Goal: Task Accomplishment & Management: Manage account settings

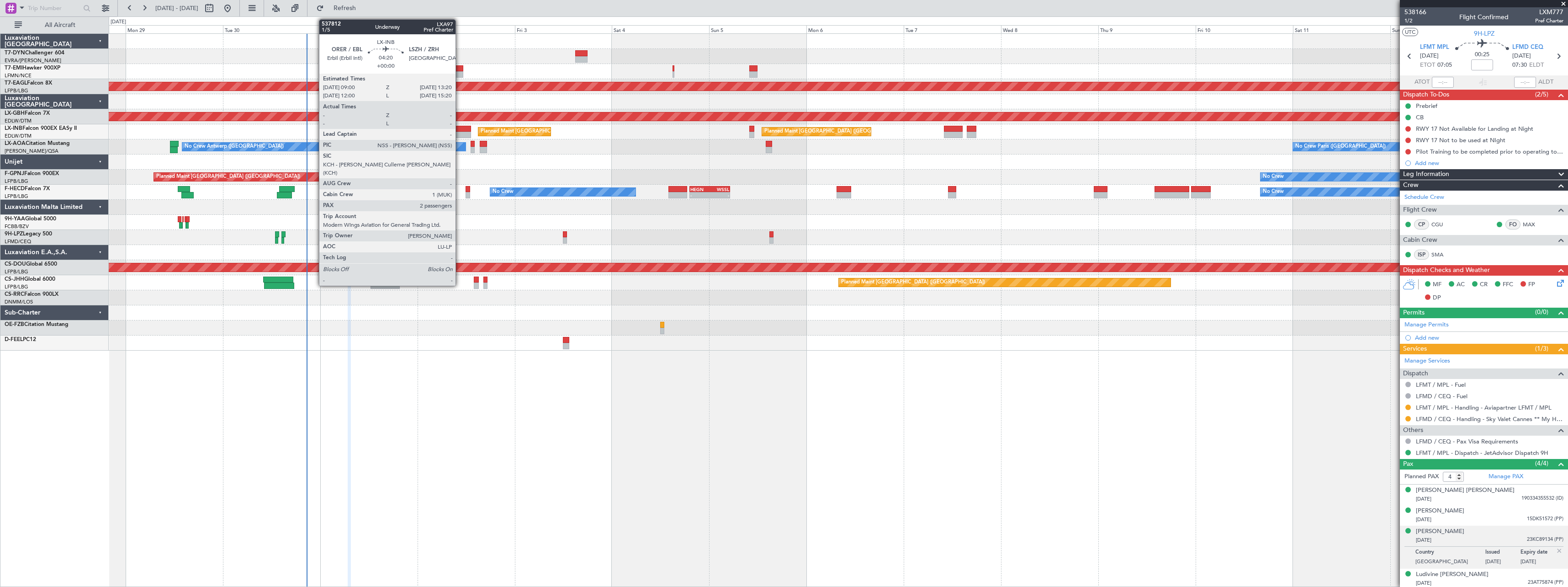
click at [458, 127] on div at bounding box center [462, 128] width 18 height 7
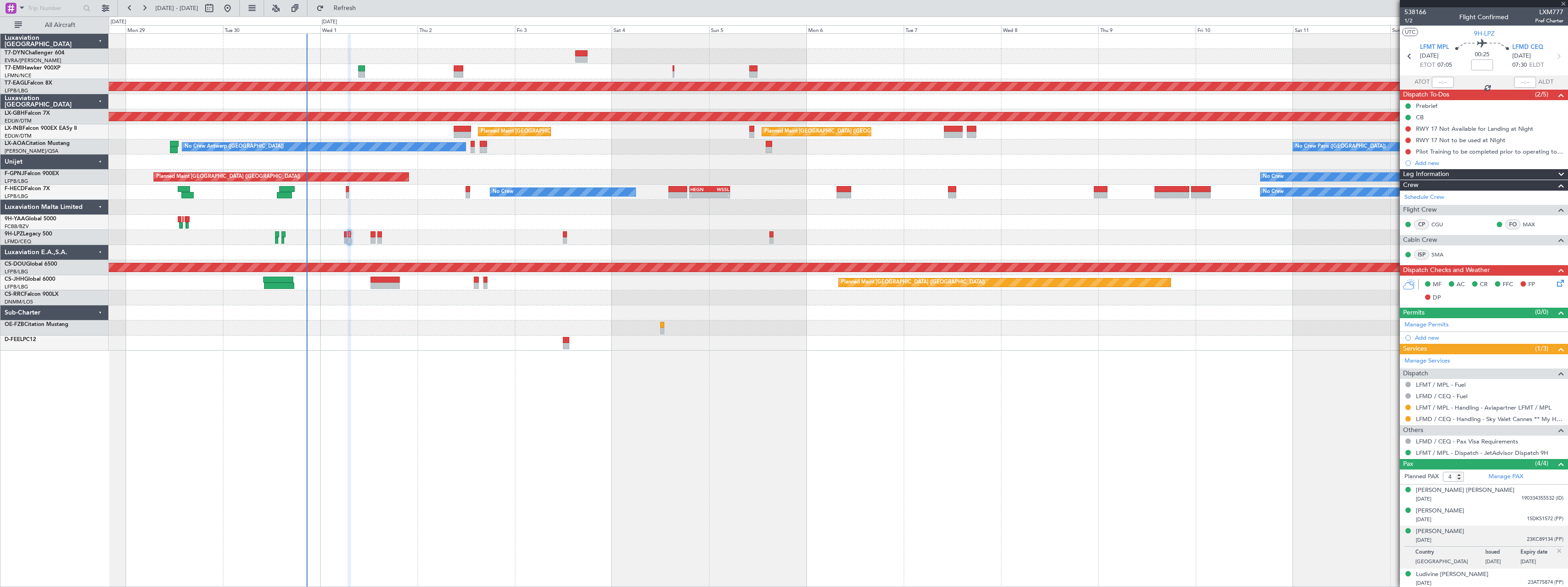
type input "2"
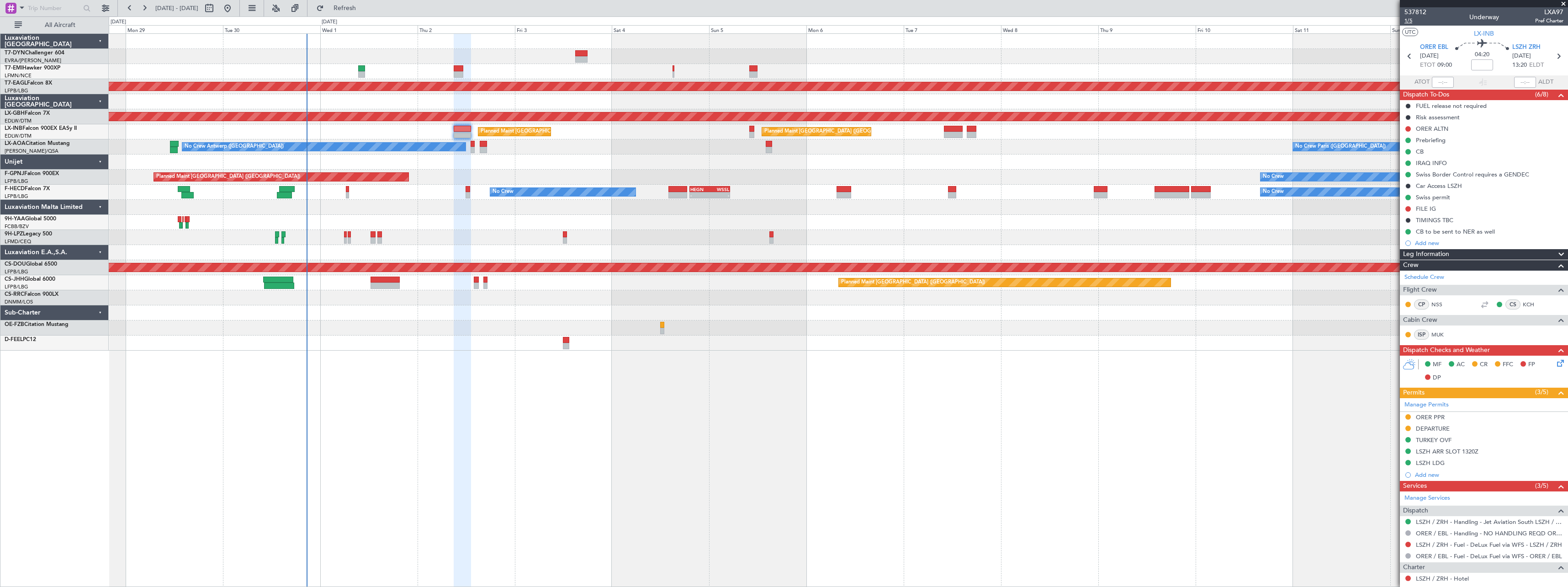
click at [1413, 20] on span "1/5" at bounding box center [1415, 21] width 22 height 8
click at [364, 9] on span "Refresh" at bounding box center [345, 8] width 38 height 7
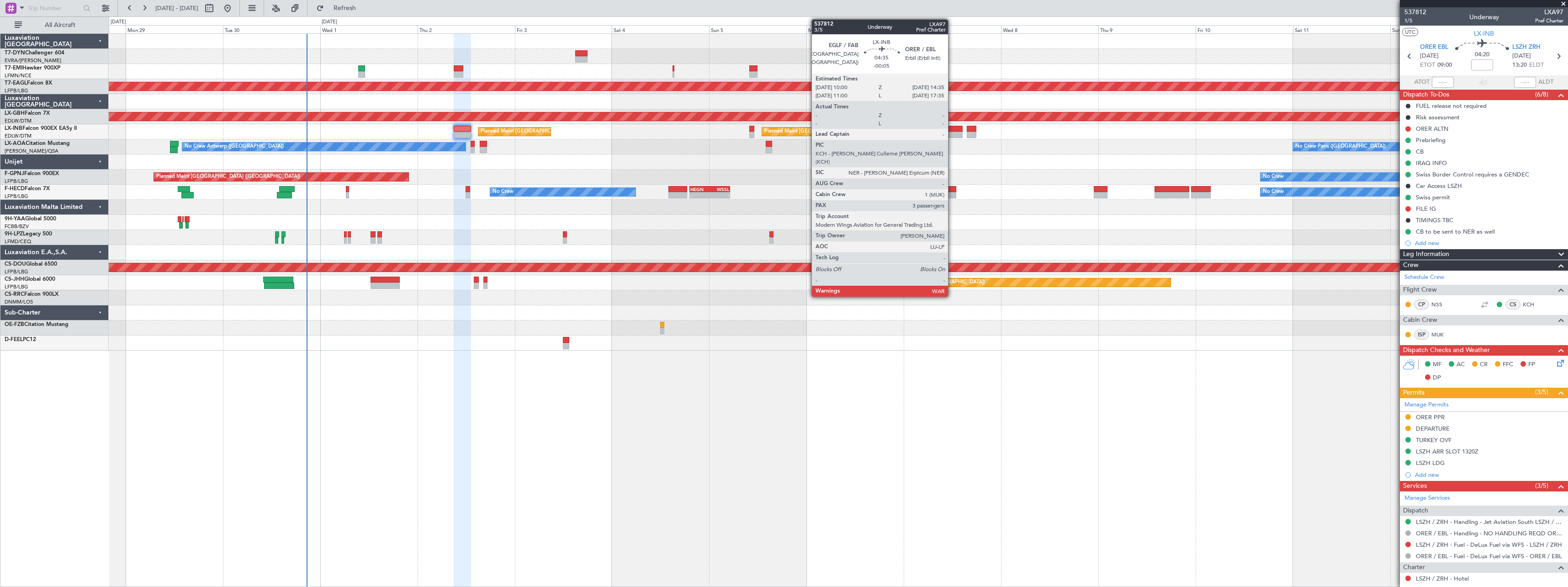
click at [952, 130] on div at bounding box center [953, 128] width 19 height 7
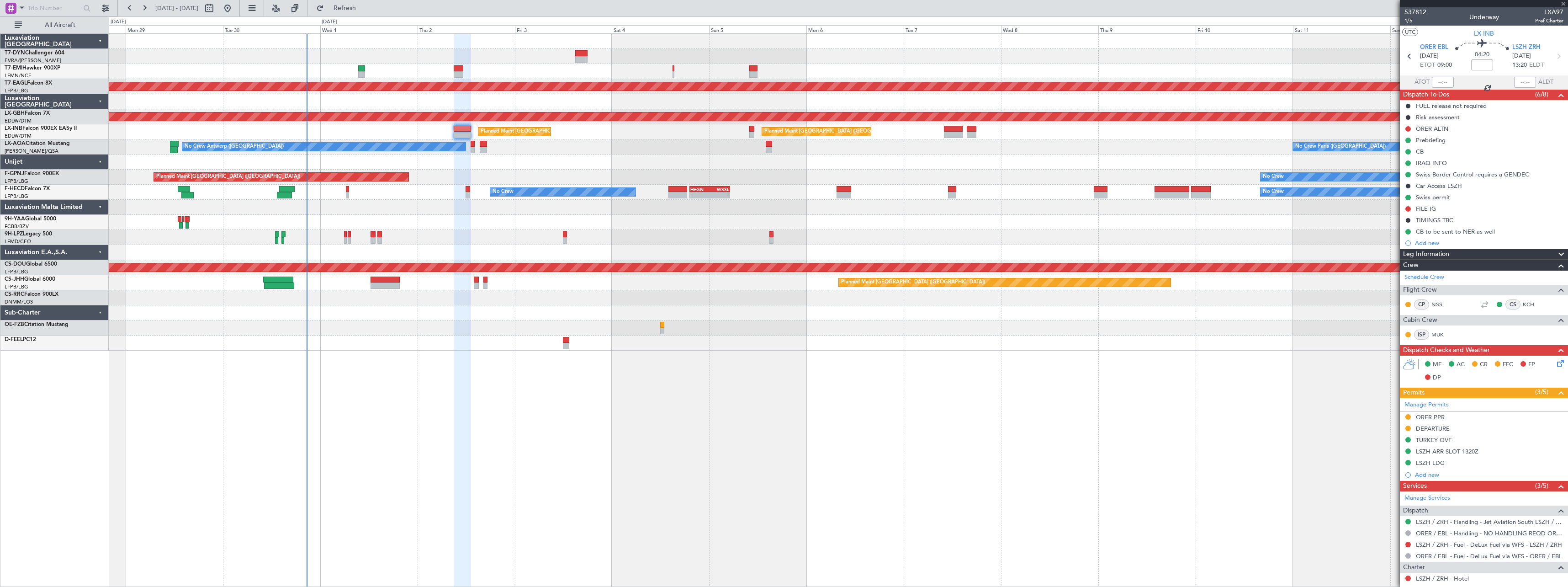
type input "-00:05"
type input "3"
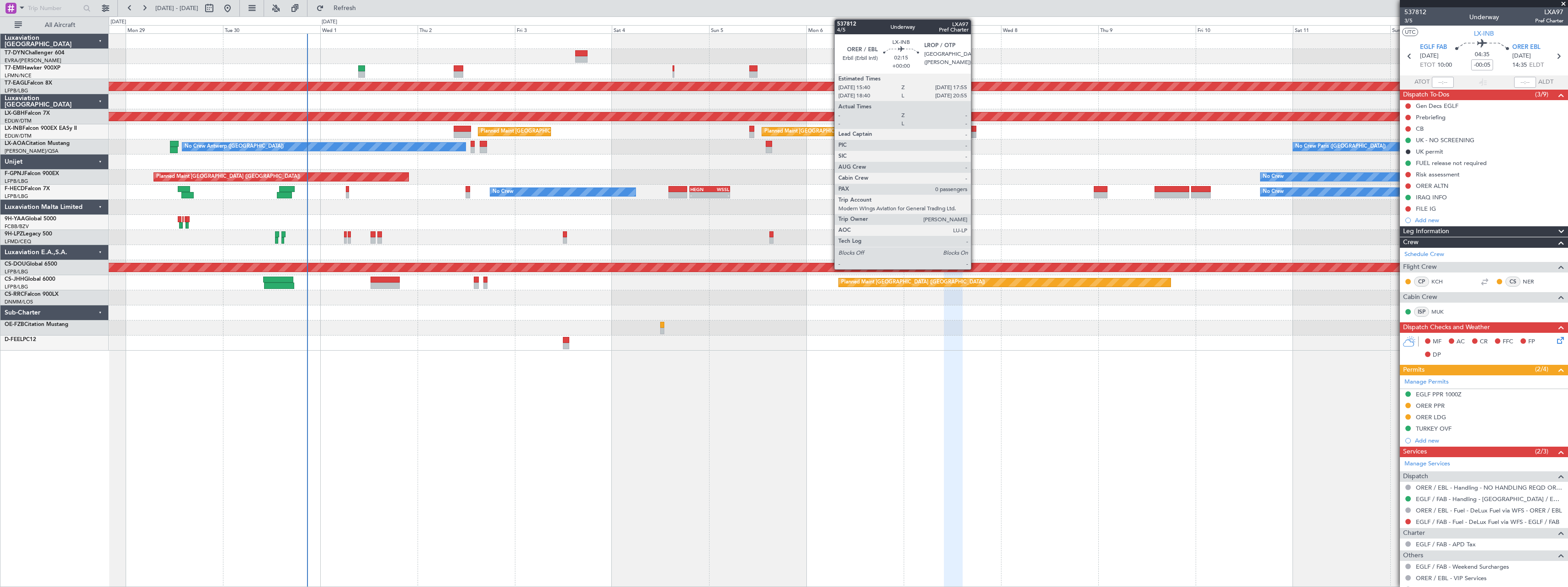
click at [975, 128] on div at bounding box center [971, 128] width 9 height 7
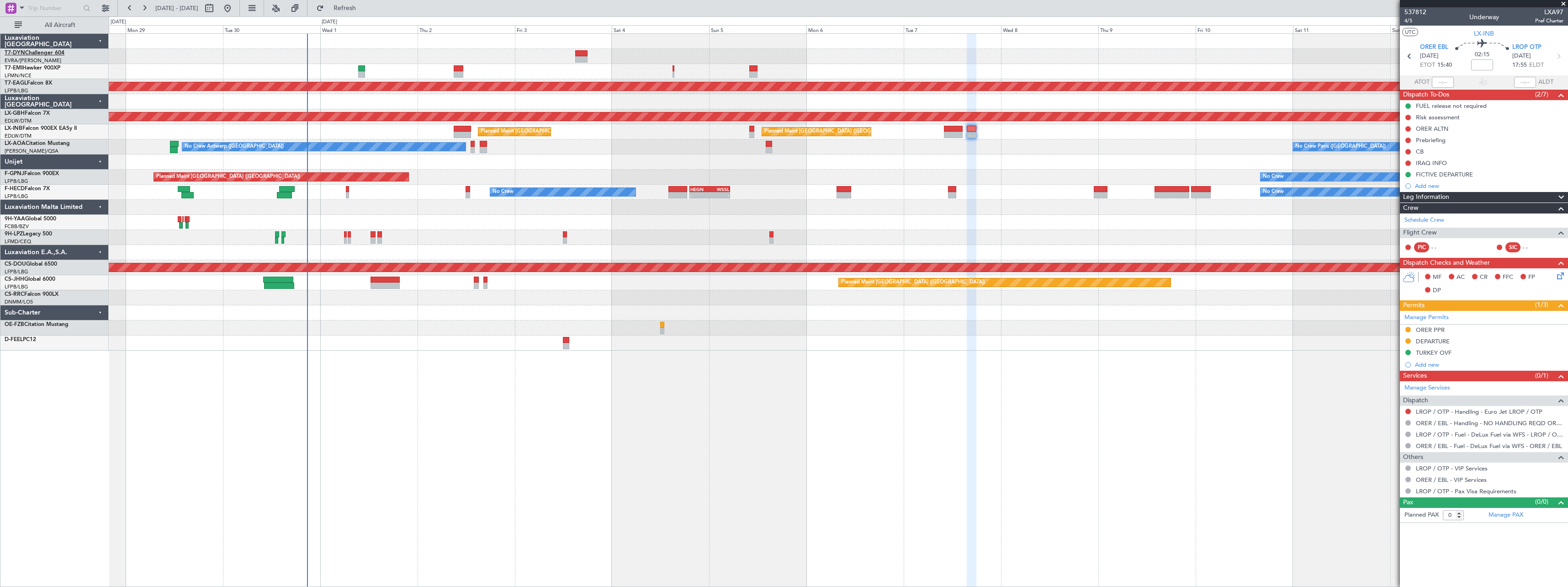
click at [51, 54] on link "T7-DYN Challenger 604" at bounding box center [35, 53] width 60 height 5
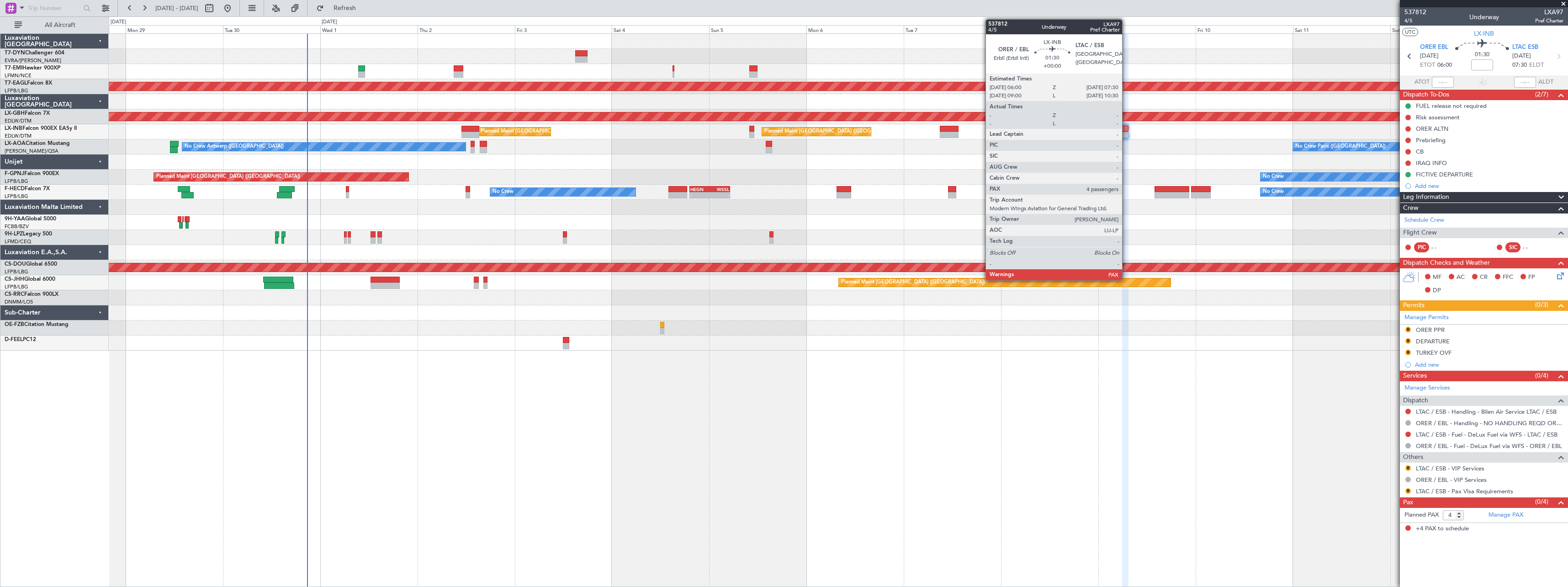
click at [1126, 130] on div at bounding box center [1125, 128] width 7 height 7
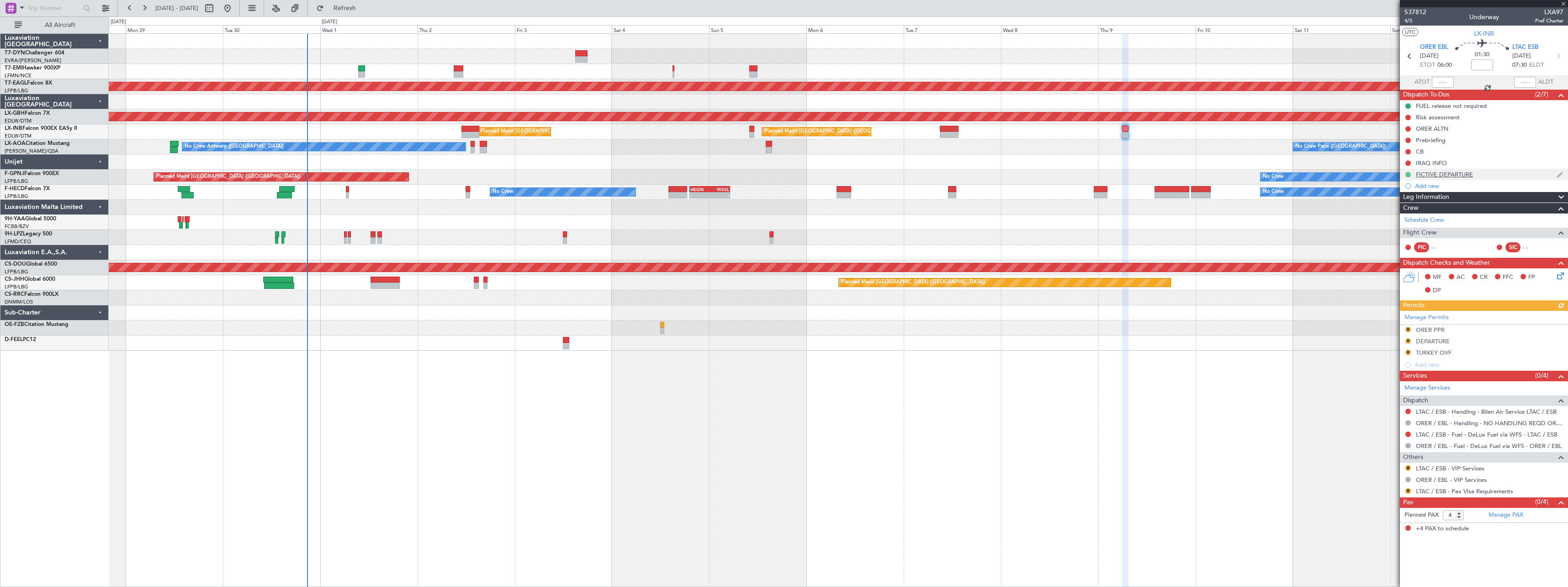
click at [1409, 175] on button at bounding box center [1408, 174] width 5 height 5
click at [1393, 229] on span at bounding box center [1390, 228] width 5 height 5
click at [1406, 468] on button "R" at bounding box center [1408, 468] width 5 height 5
click at [1373, 494] on span "Not Requested" at bounding box center [1388, 494] width 41 height 9
click at [1500, 516] on link "Manage PAX" at bounding box center [1505, 515] width 35 height 9
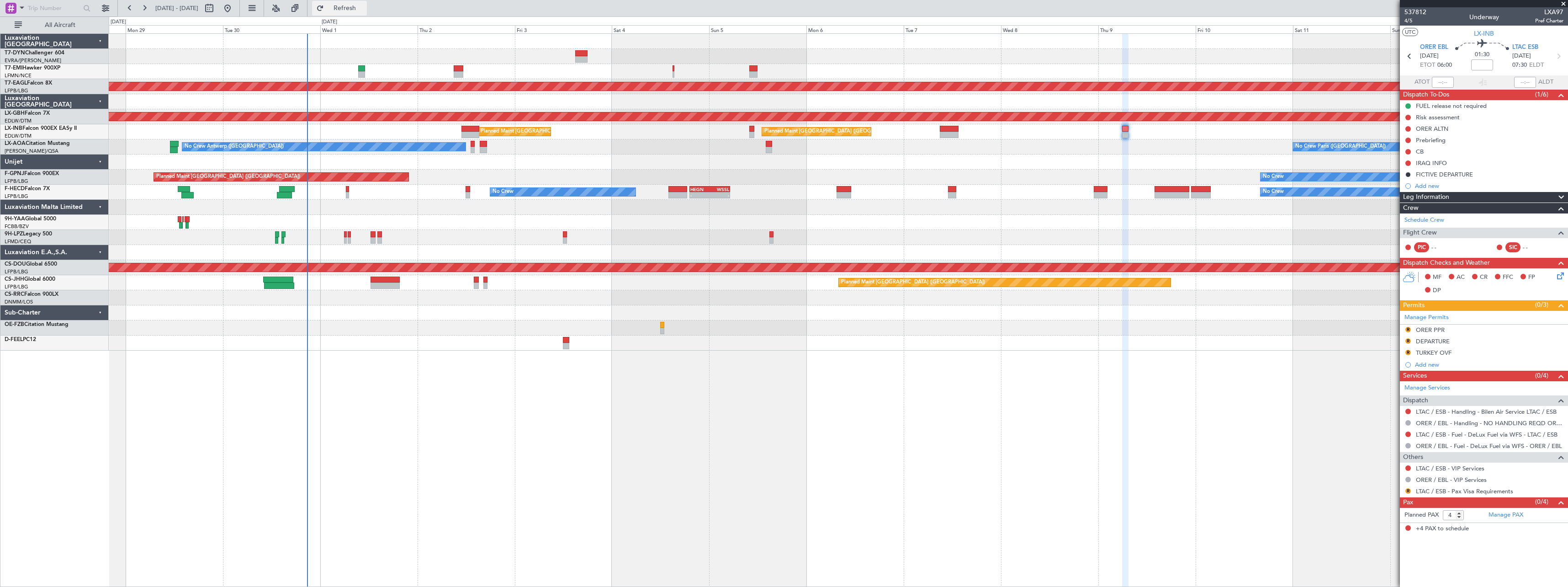
click at [367, 13] on button "Refresh" at bounding box center [340, 9] width 55 height 15
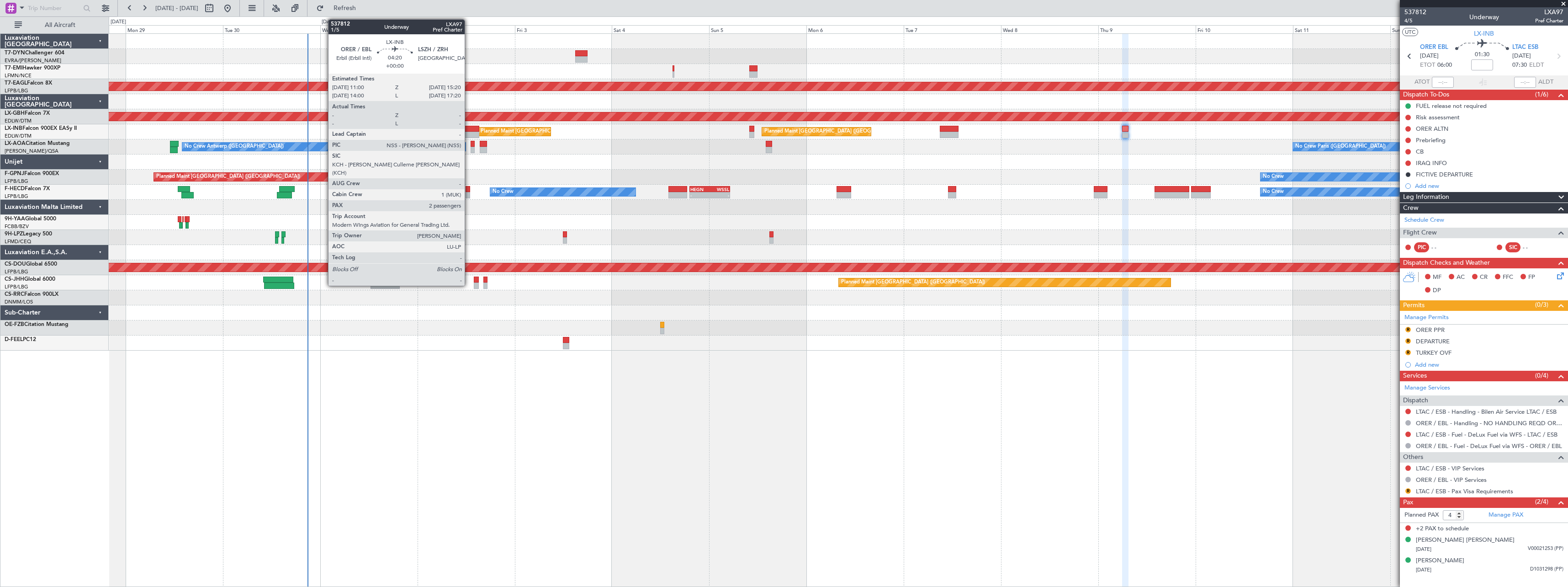
click at [469, 132] on div at bounding box center [470, 135] width 18 height 7
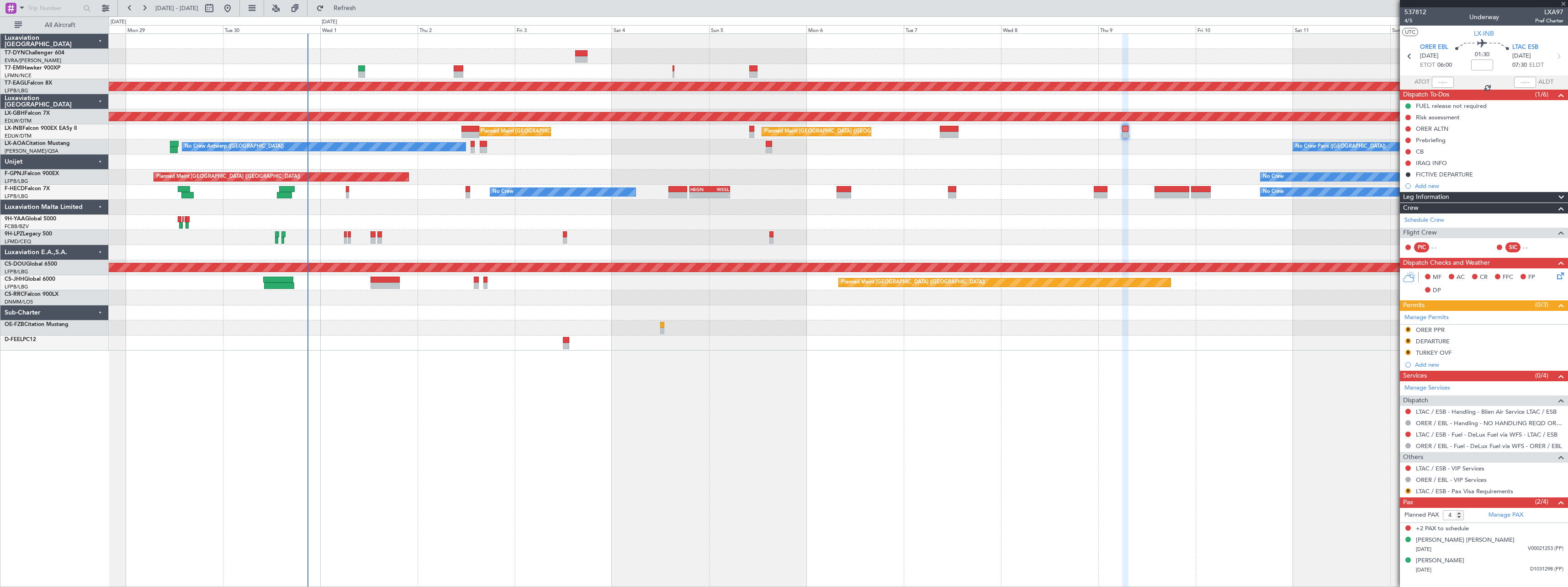
type input "2"
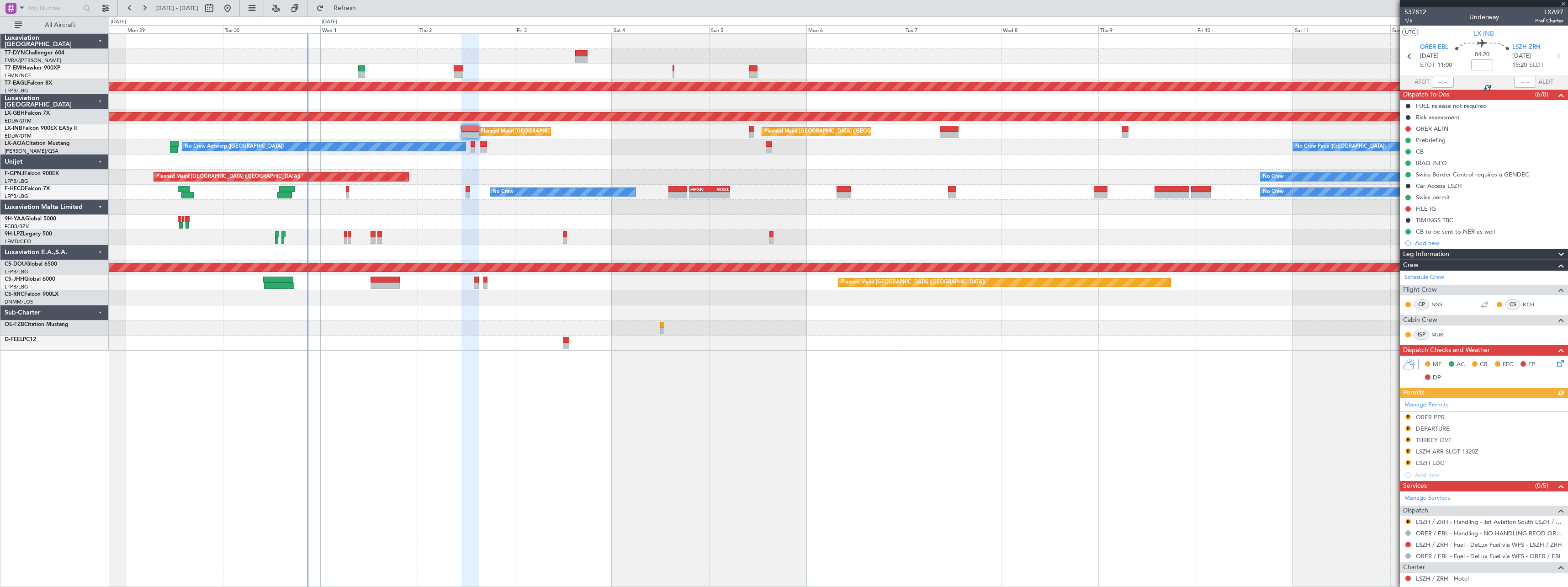
click at [1558, 362] on icon at bounding box center [1559, 362] width 7 height 7
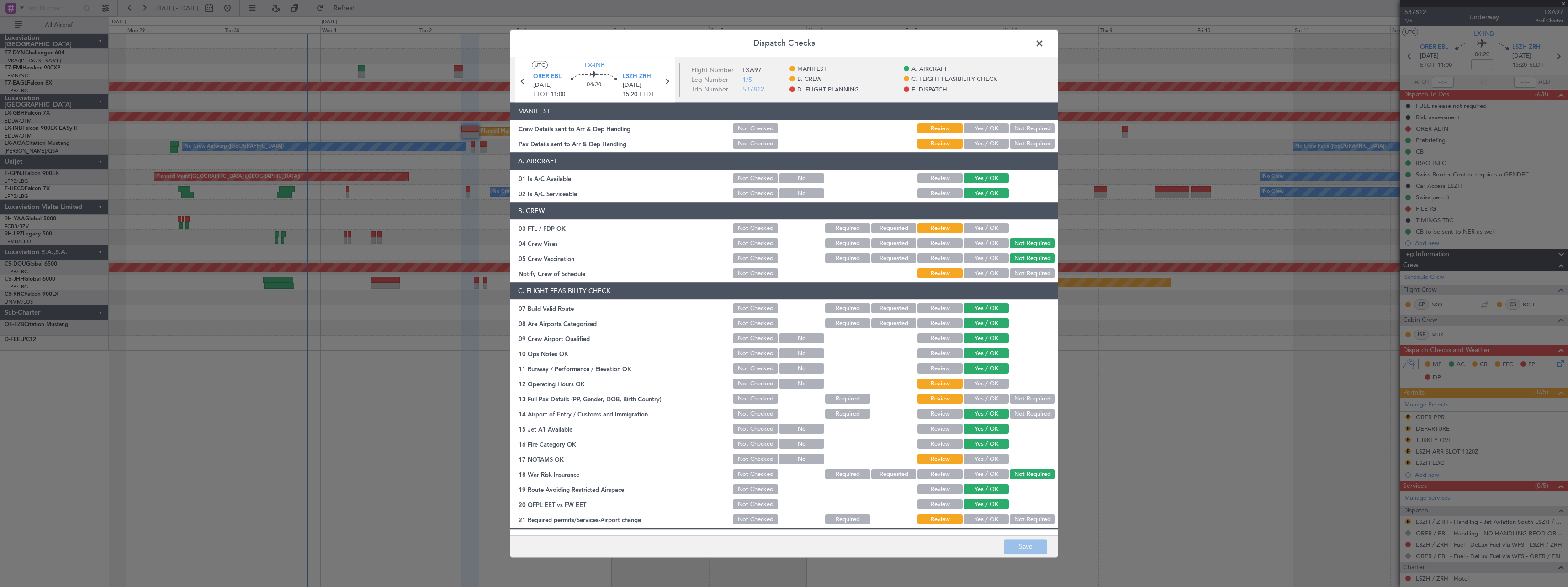
click at [975, 130] on button "Yes / OK" at bounding box center [986, 128] width 45 height 10
click at [975, 142] on button "Yes / OK" at bounding box center [986, 144] width 45 height 10
click at [1034, 543] on button "Save" at bounding box center [1025, 547] width 43 height 15
click at [1044, 43] on span at bounding box center [1044, 46] width 0 height 18
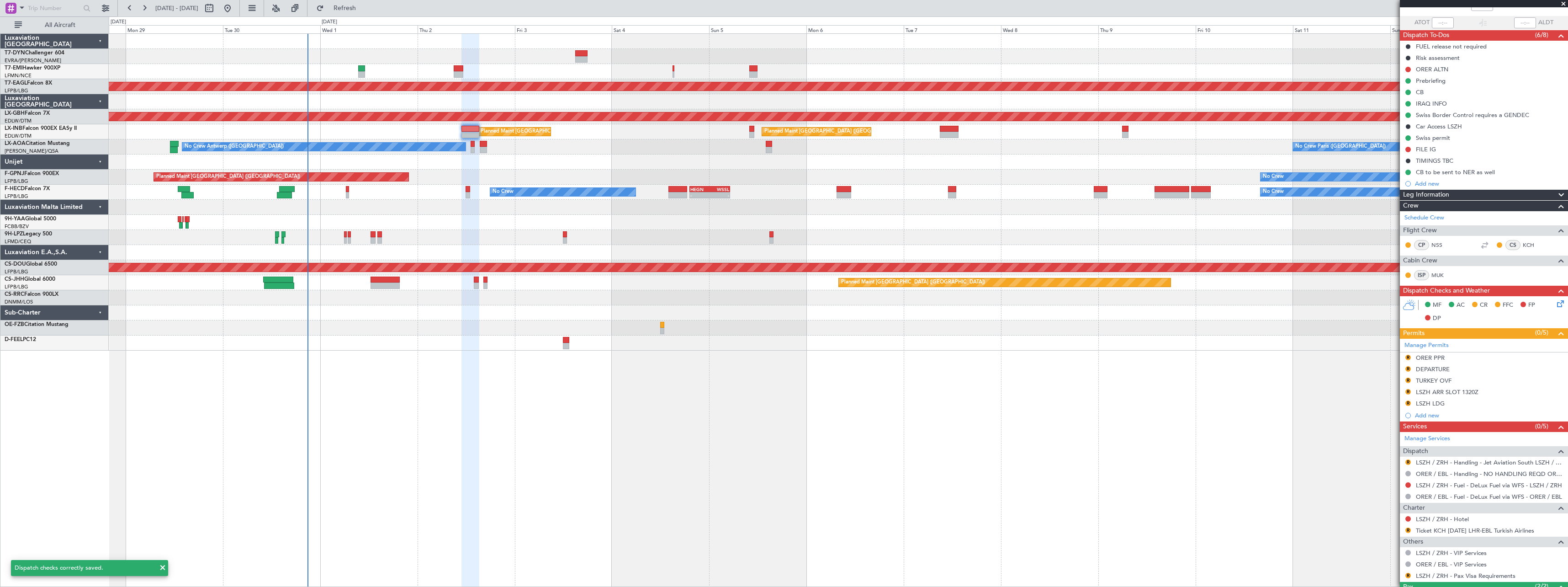
scroll to position [121, 0]
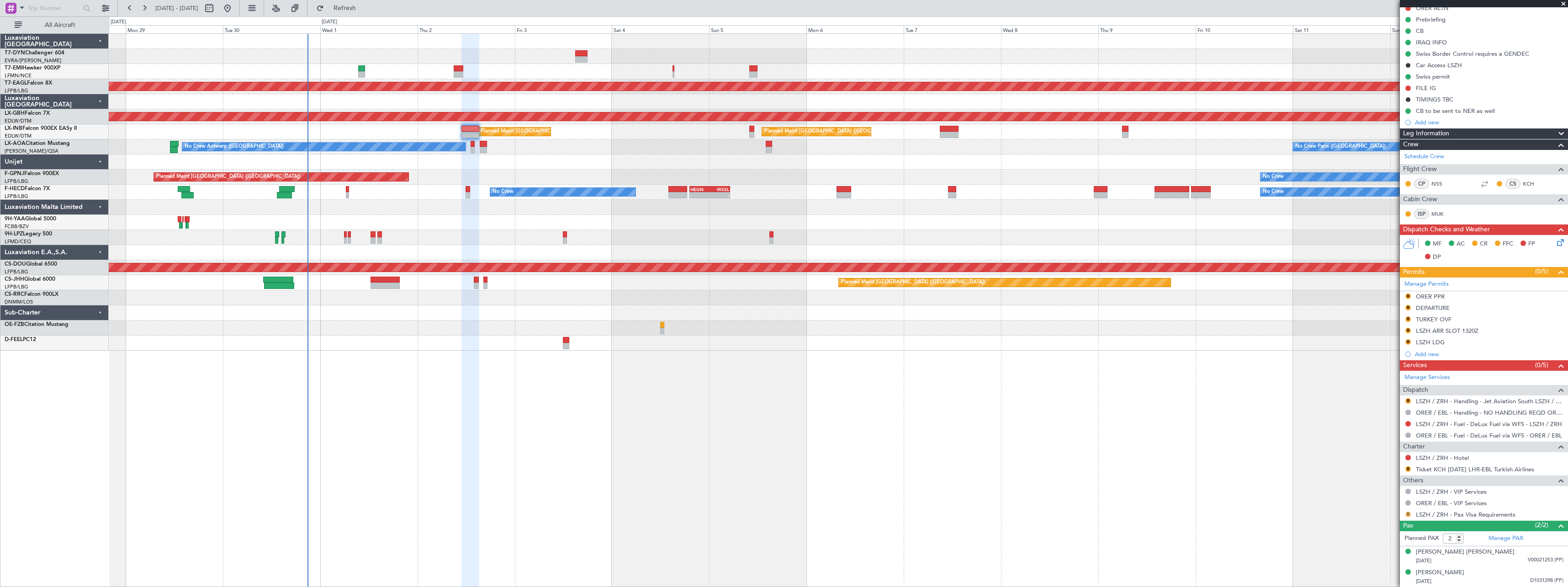
click at [1408, 513] on button "R" at bounding box center [1408, 514] width 5 height 5
click at [1377, 496] on span "Confirmed" at bounding box center [1382, 500] width 29 height 9
click at [1450, 552] on div "[PERSON_NAME] [PERSON_NAME]" at bounding box center [1465, 552] width 99 height 9
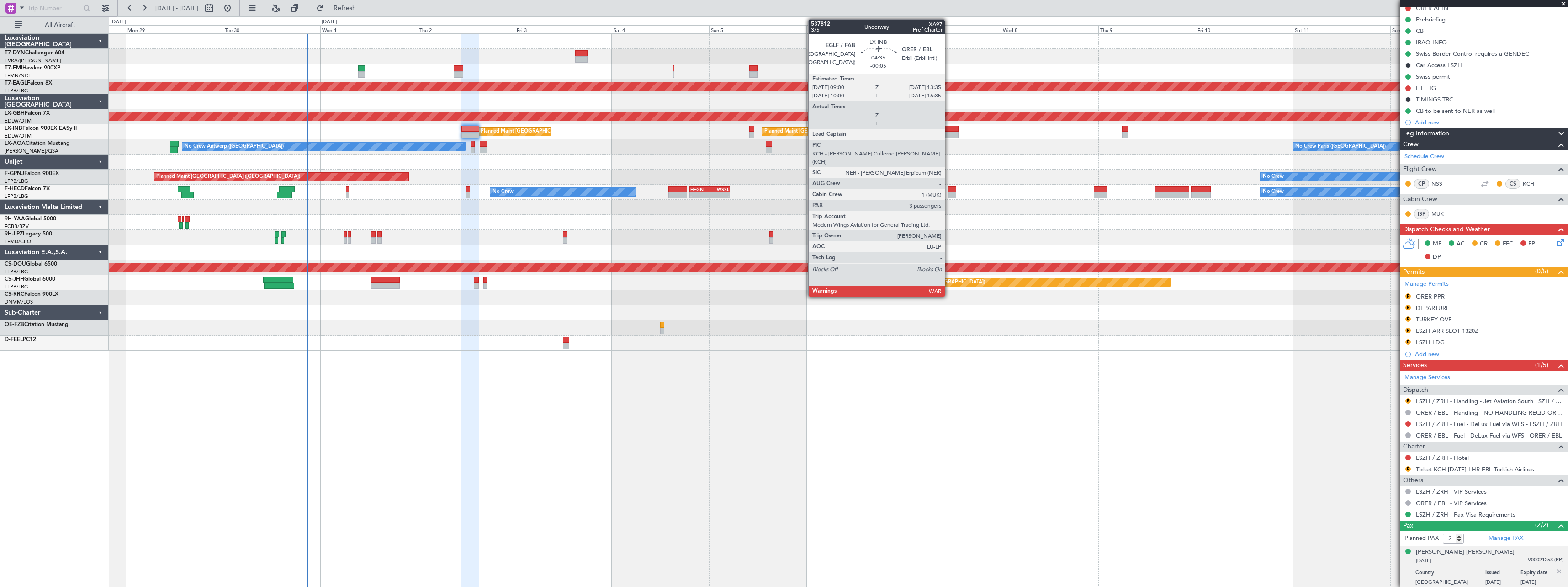
click at [950, 136] on div at bounding box center [949, 135] width 19 height 7
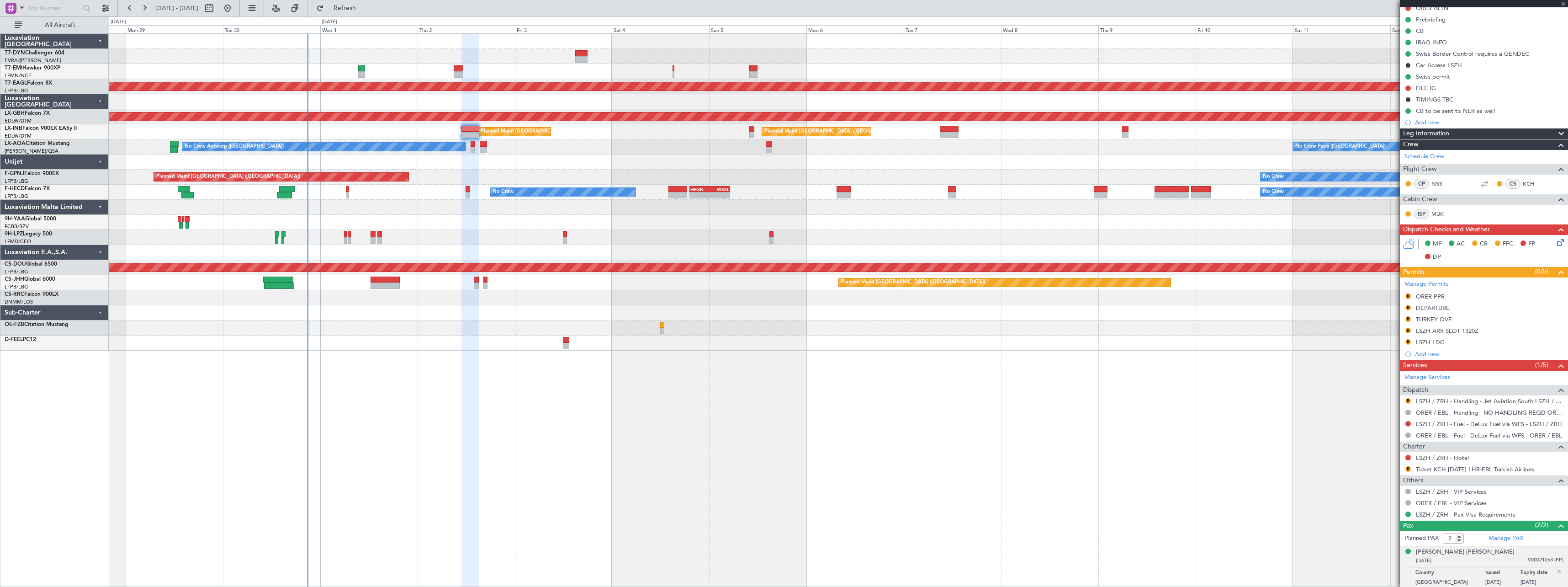
type input "-00:05"
type input "3"
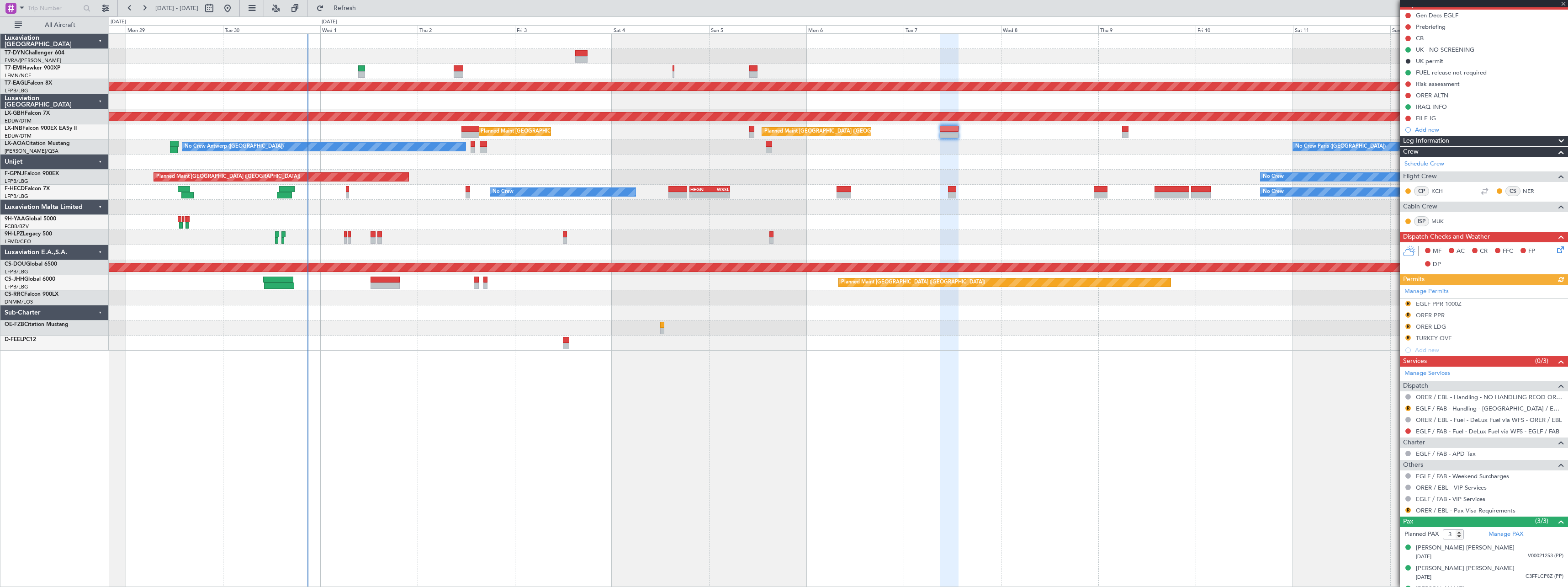
scroll to position [91, 0]
click at [1409, 510] on button "R" at bounding box center [1408, 509] width 5 height 5
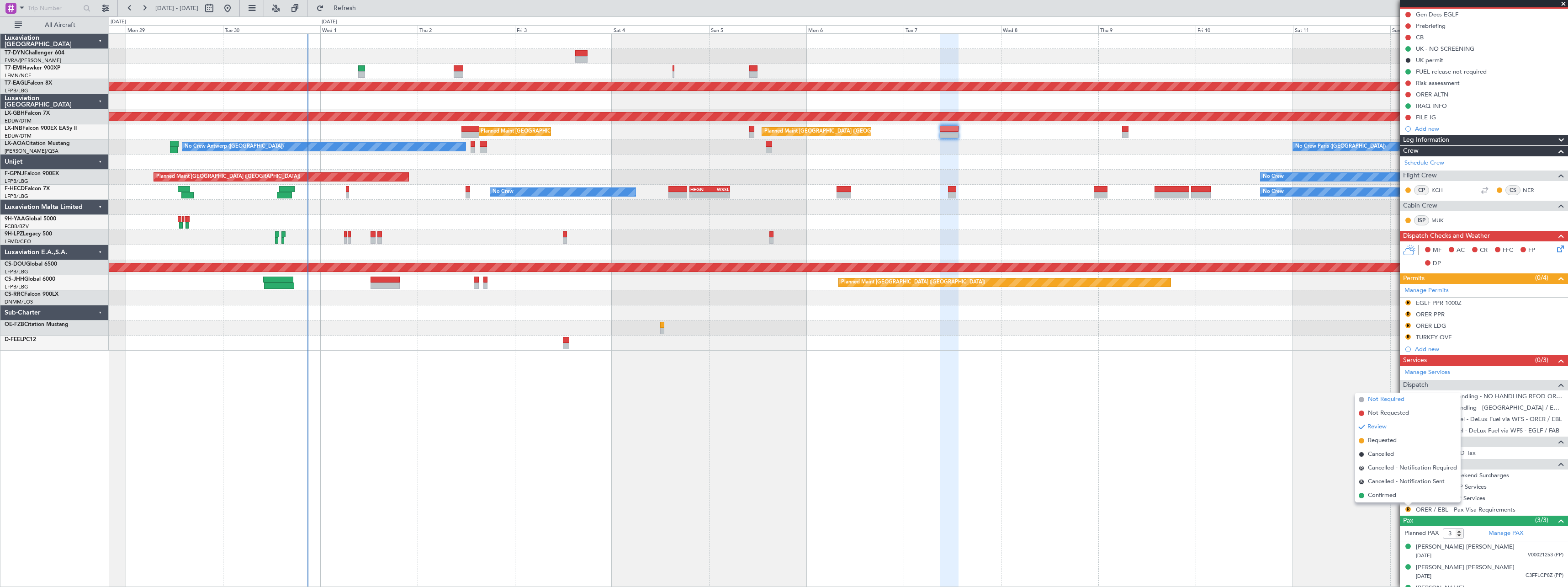
click at [1376, 400] on span "Not Required" at bounding box center [1386, 399] width 37 height 9
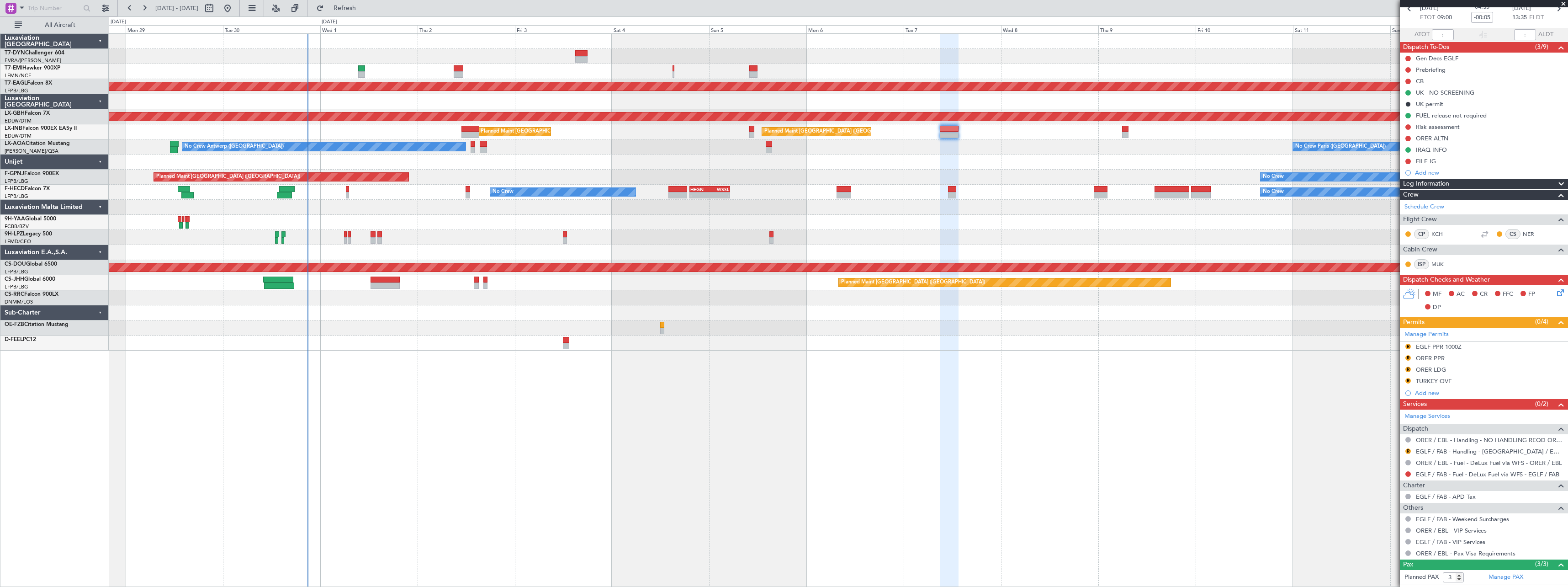
scroll to position [0, 0]
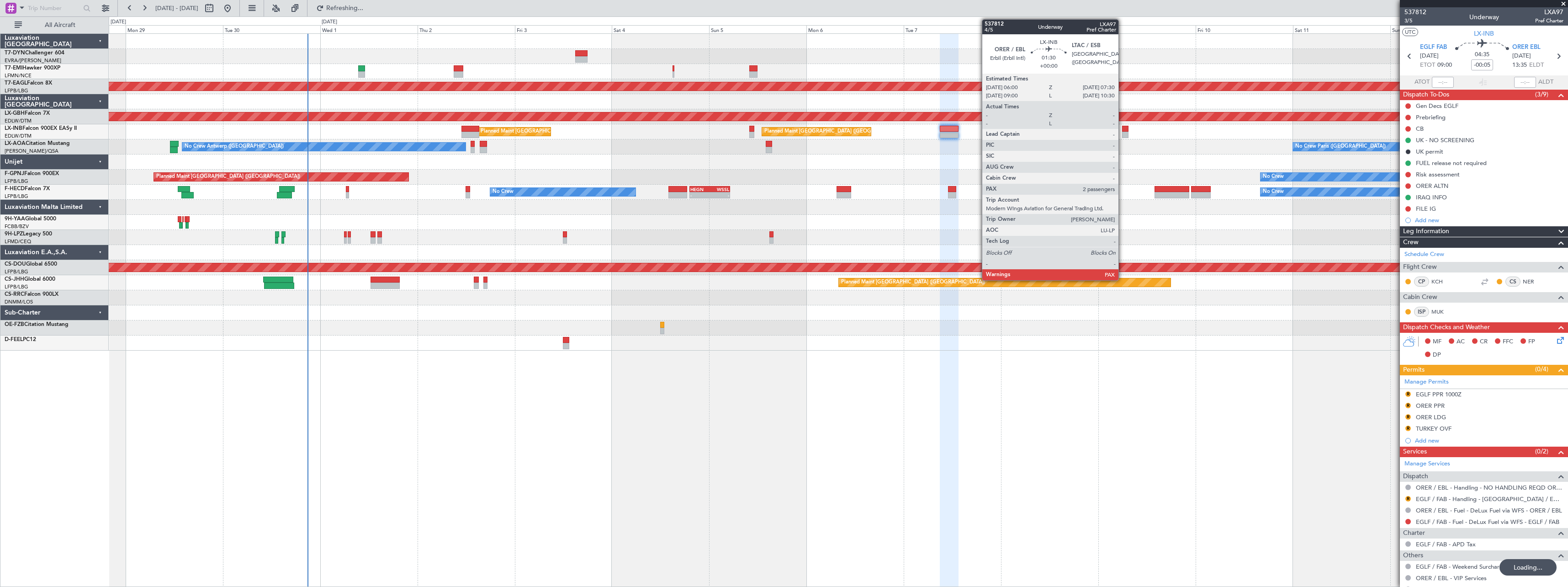
click at [1122, 131] on div at bounding box center [1125, 128] width 7 height 7
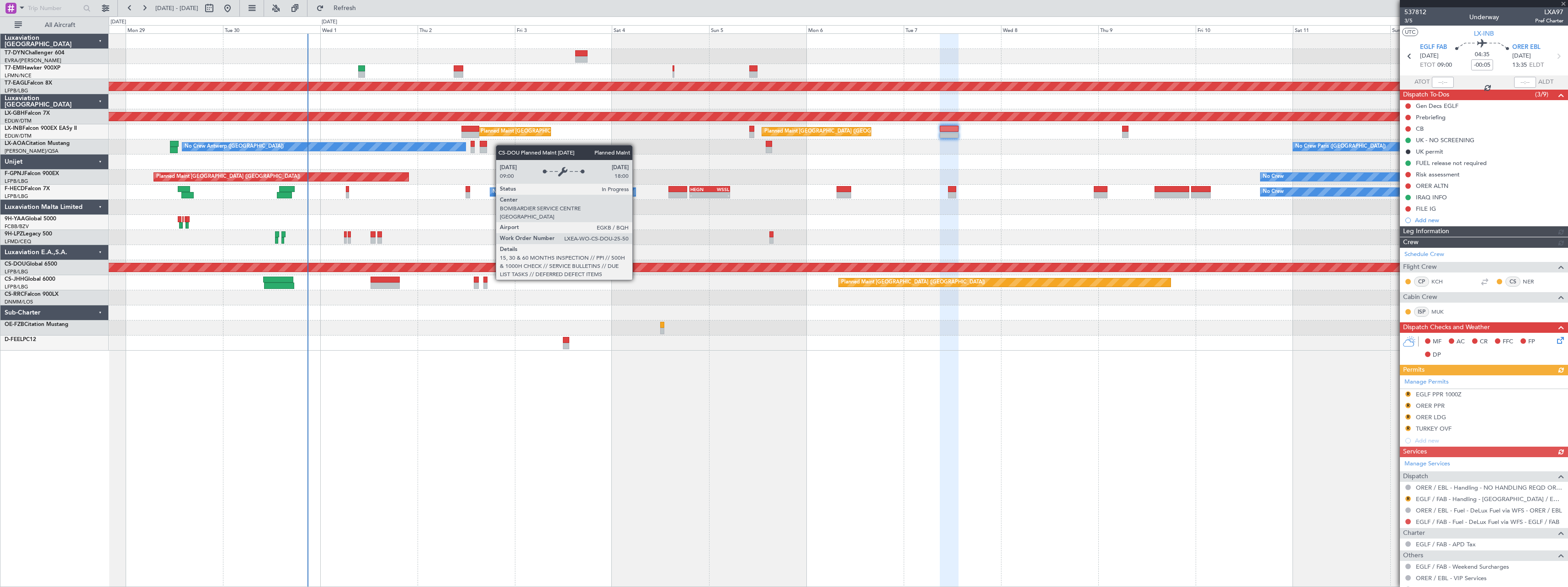
type input "4"
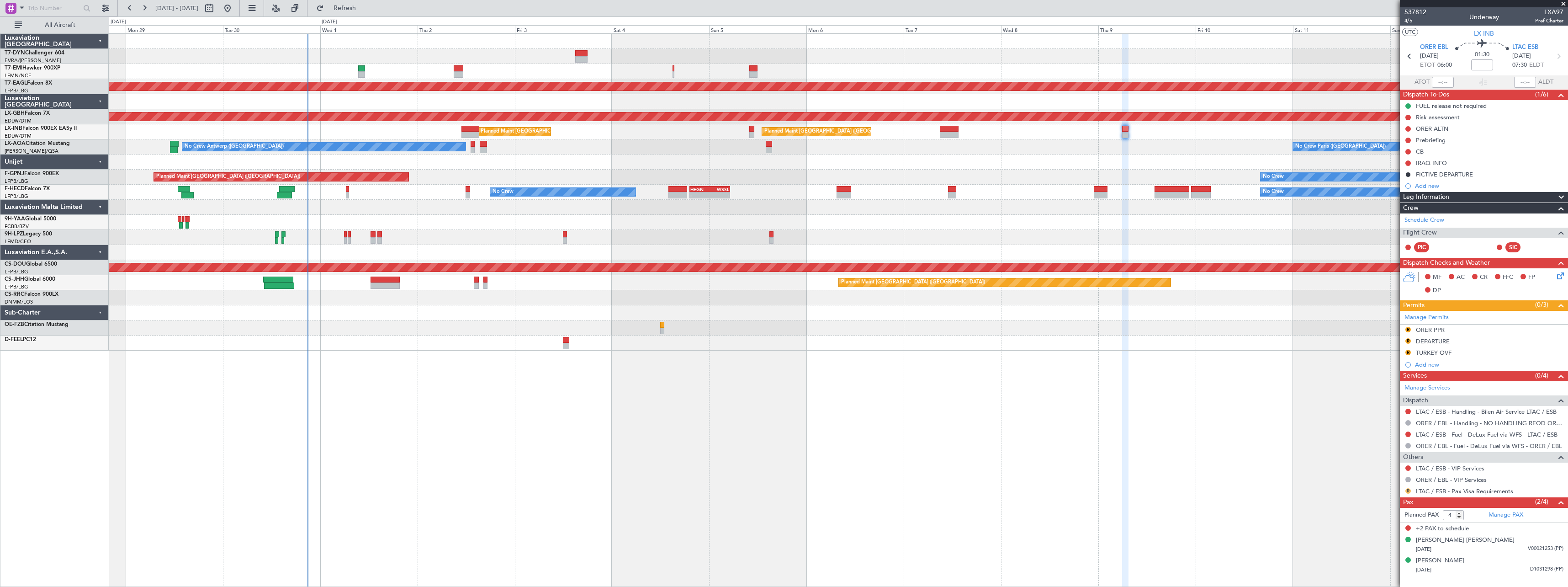
click at [1407, 490] on button "R" at bounding box center [1408, 491] width 5 height 5
click at [1371, 391] on span "Not Requested" at bounding box center [1388, 395] width 41 height 9
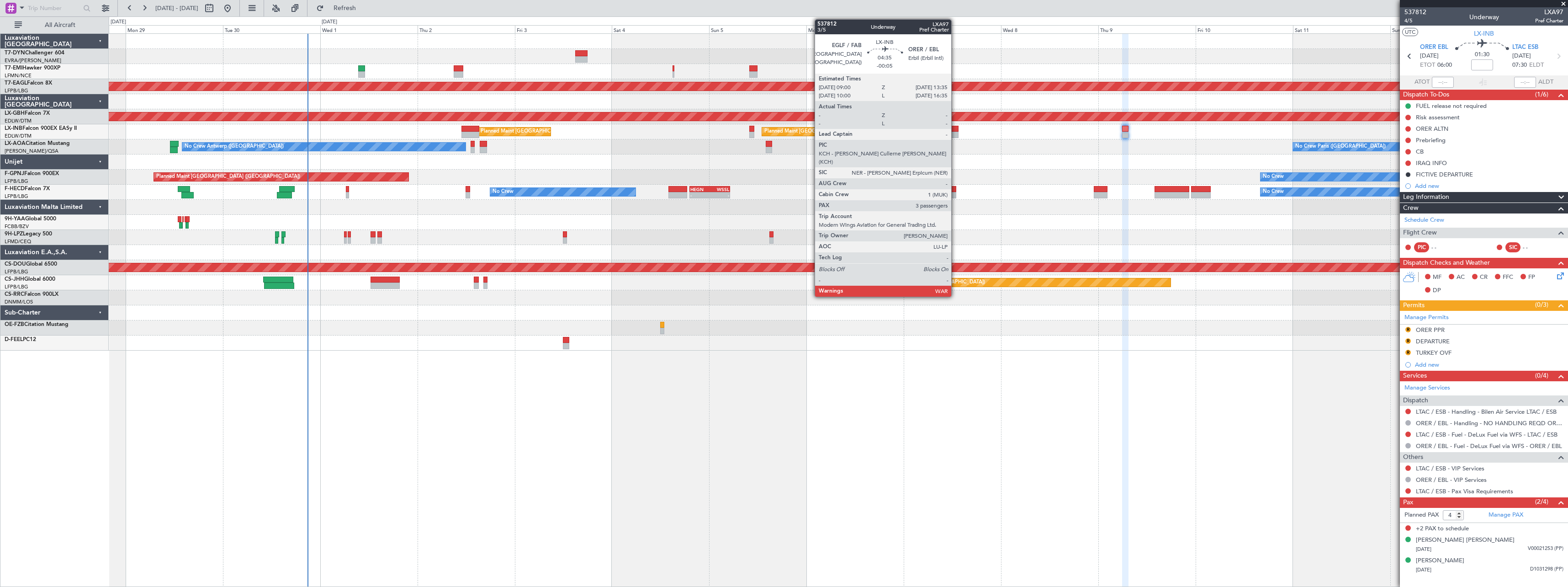
click at [955, 130] on div at bounding box center [949, 128] width 19 height 7
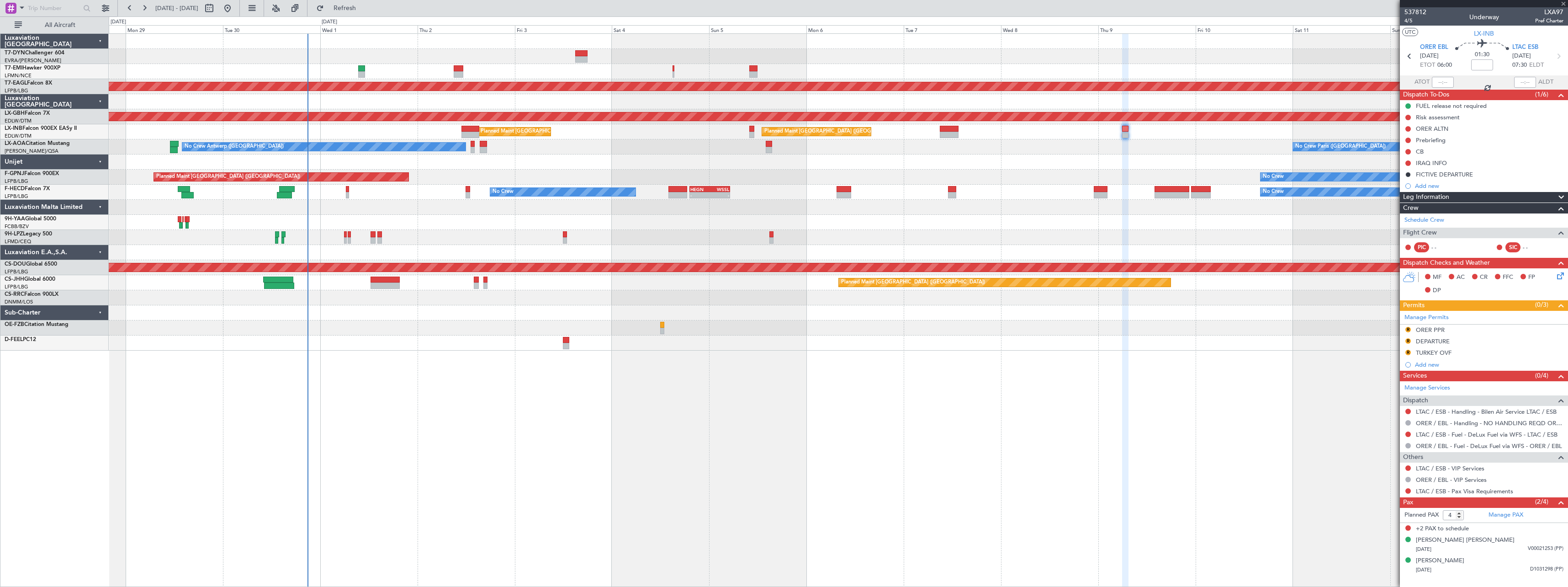
type input "-00:05"
type input "3"
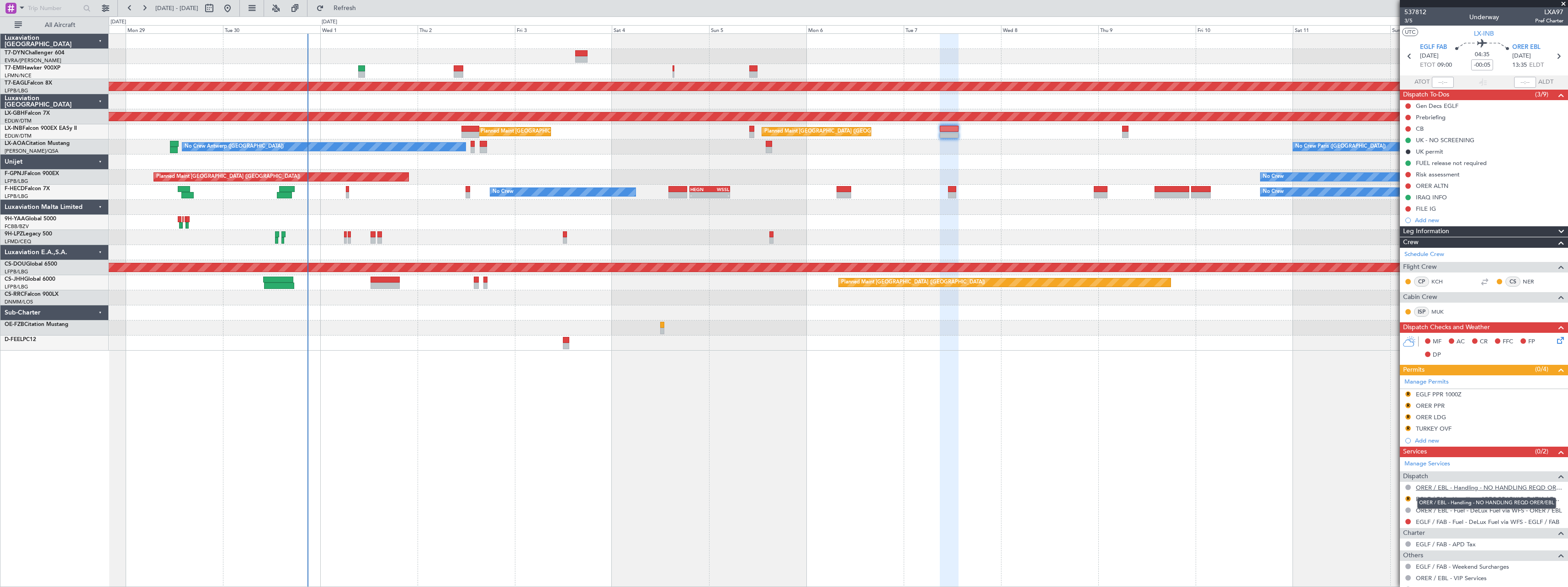
click at [1463, 487] on link "ORER / EBL - Handling - NO HANDLING REQD ORER/EBL" at bounding box center [1489, 487] width 147 height 8
click at [1410, 21] on span "3/5" at bounding box center [1415, 21] width 22 height 8
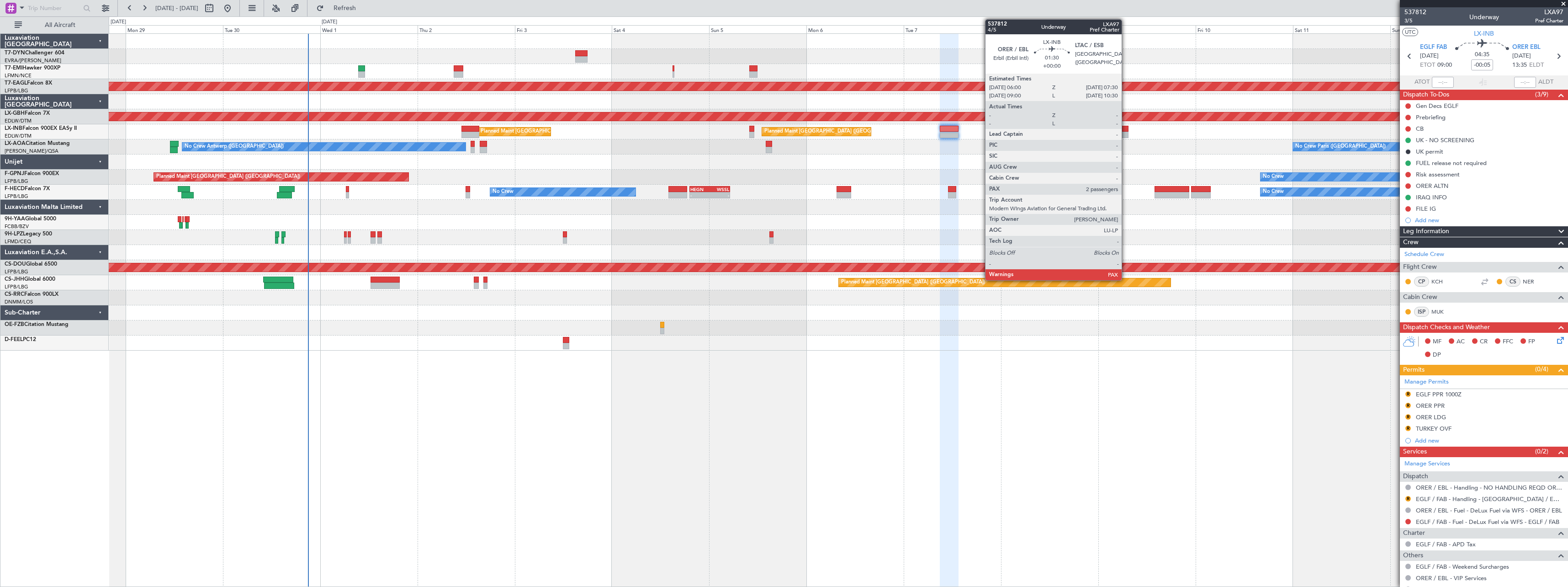
click at [1125, 133] on div at bounding box center [1125, 135] width 7 height 7
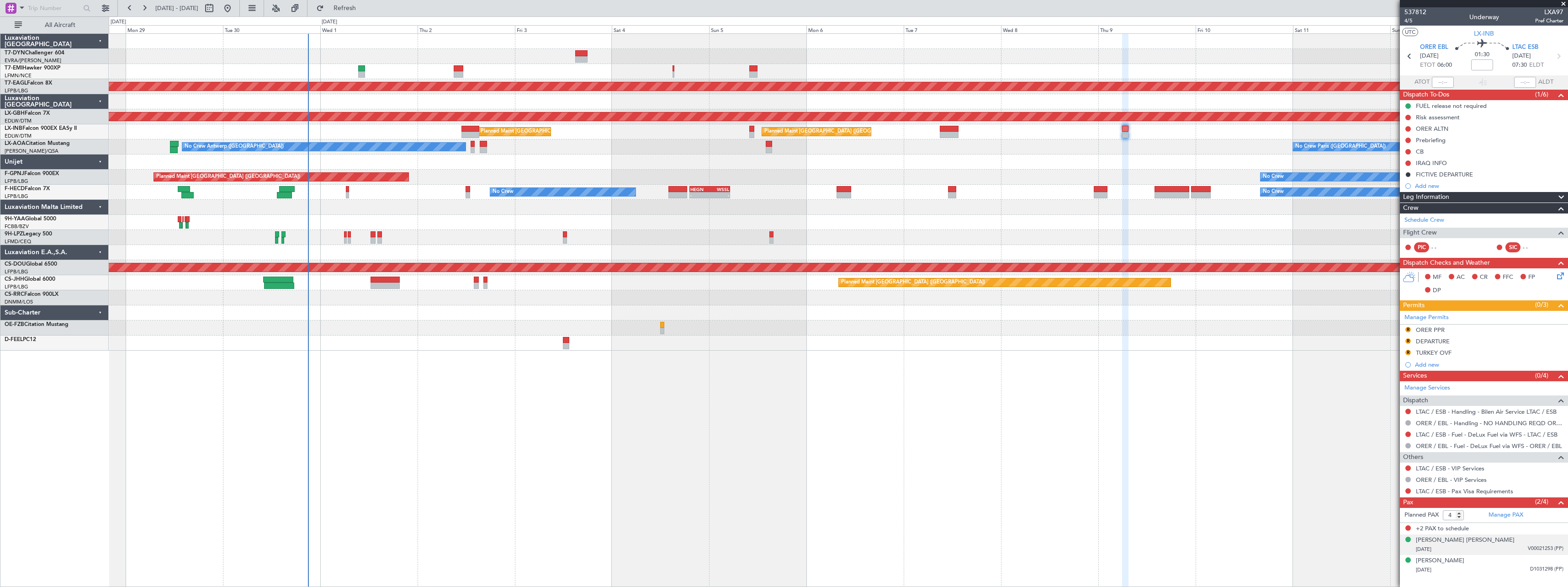
click at [1516, 549] on div "[DATE] V00021253 (PP)" at bounding box center [1489, 549] width 147 height 9
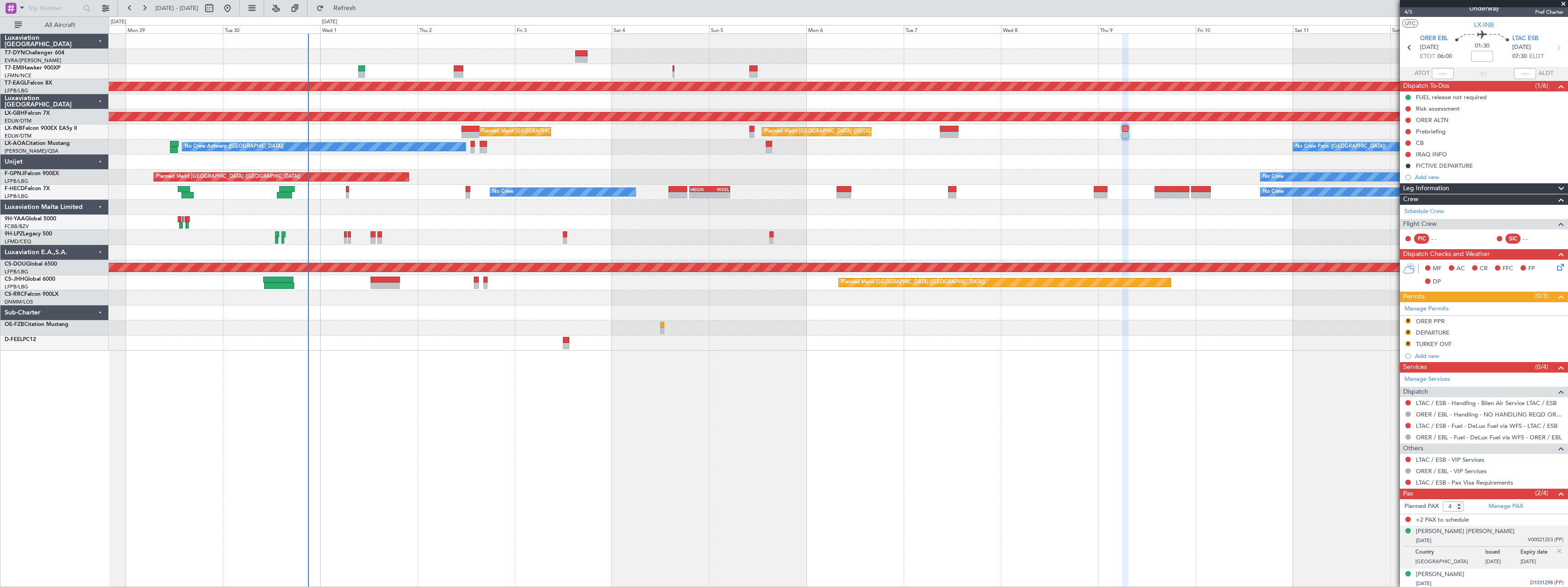
scroll to position [10, 0]
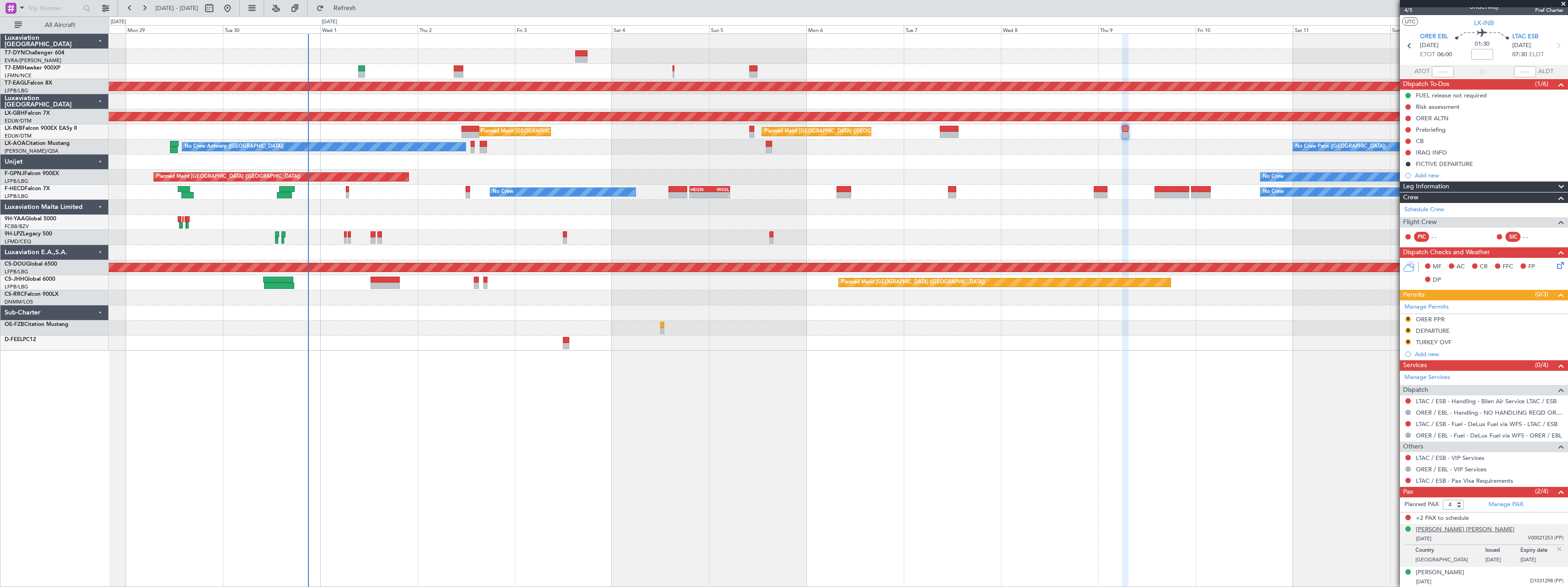
click at [1474, 530] on div "[PERSON_NAME] [PERSON_NAME]" at bounding box center [1465, 529] width 99 height 9
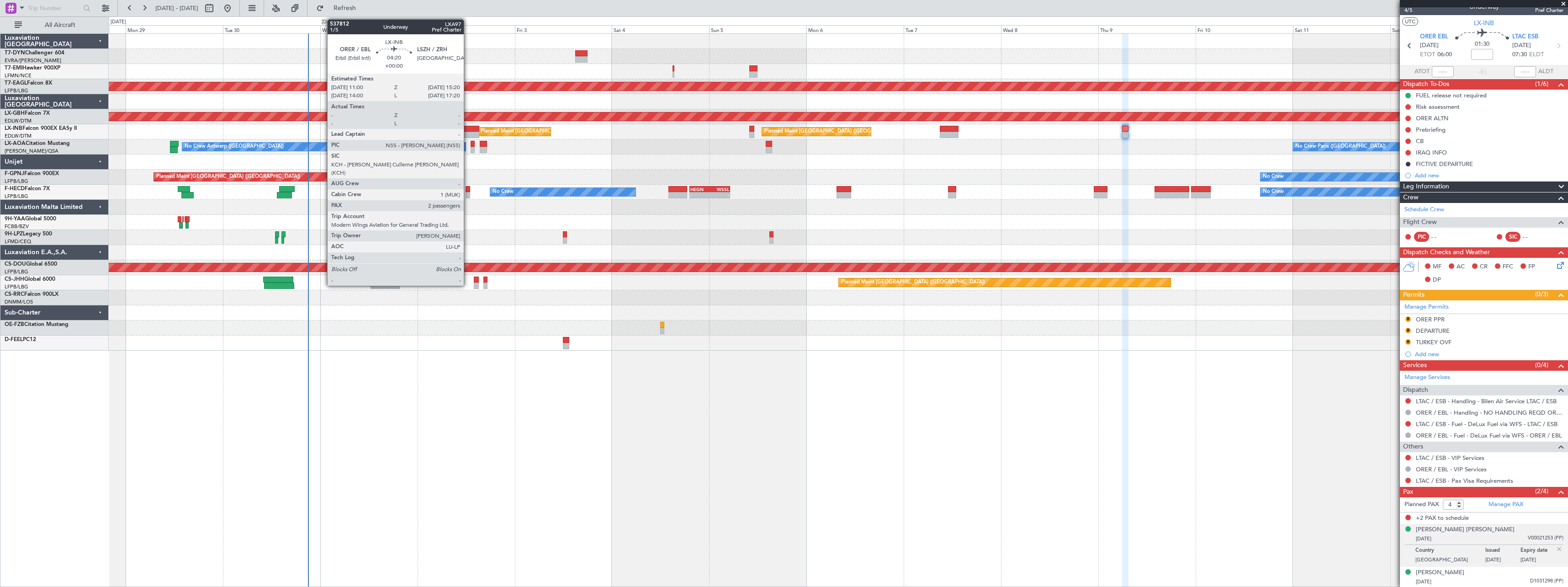
click at [468, 131] on div at bounding box center [470, 128] width 18 height 7
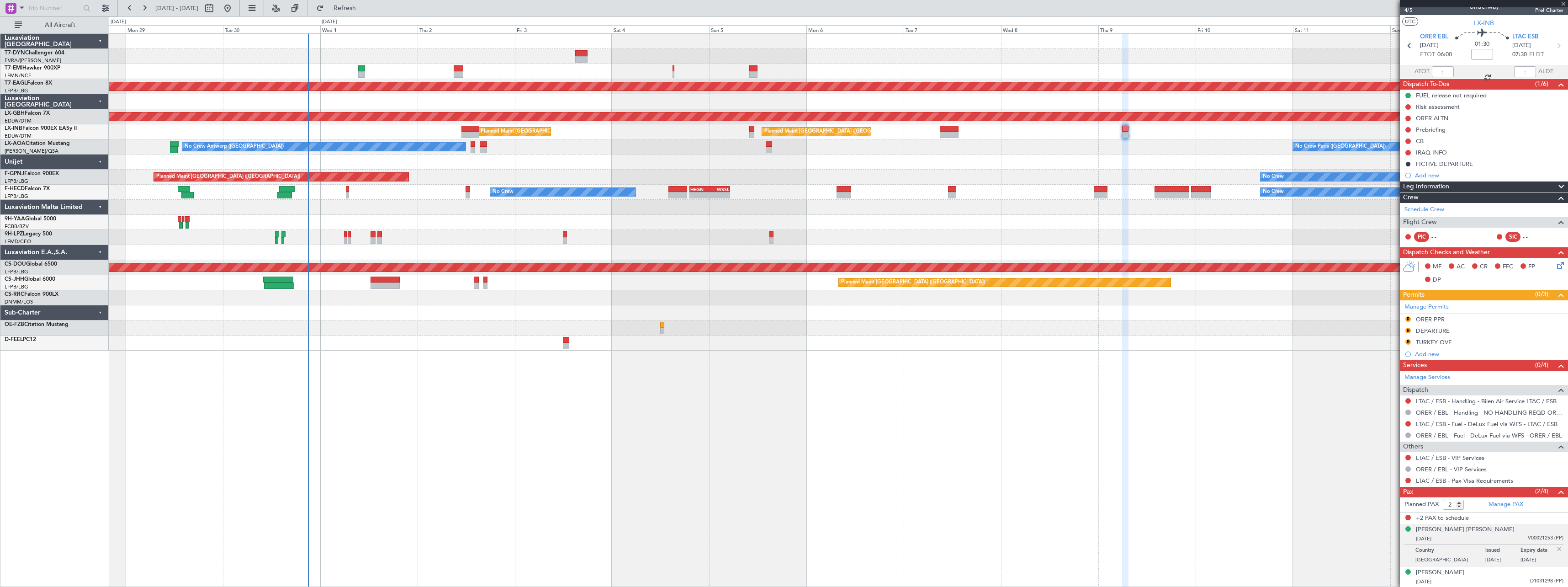
scroll to position [0, 0]
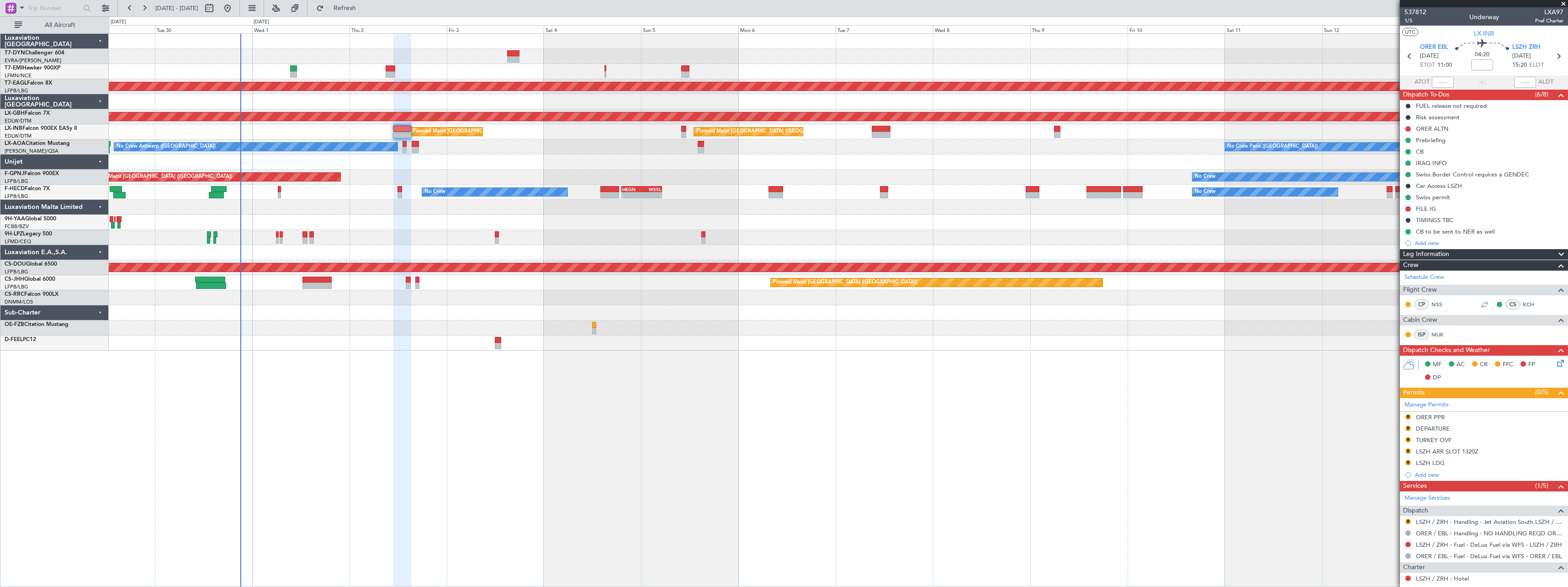
click at [966, 221] on div at bounding box center [838, 222] width 1459 height 15
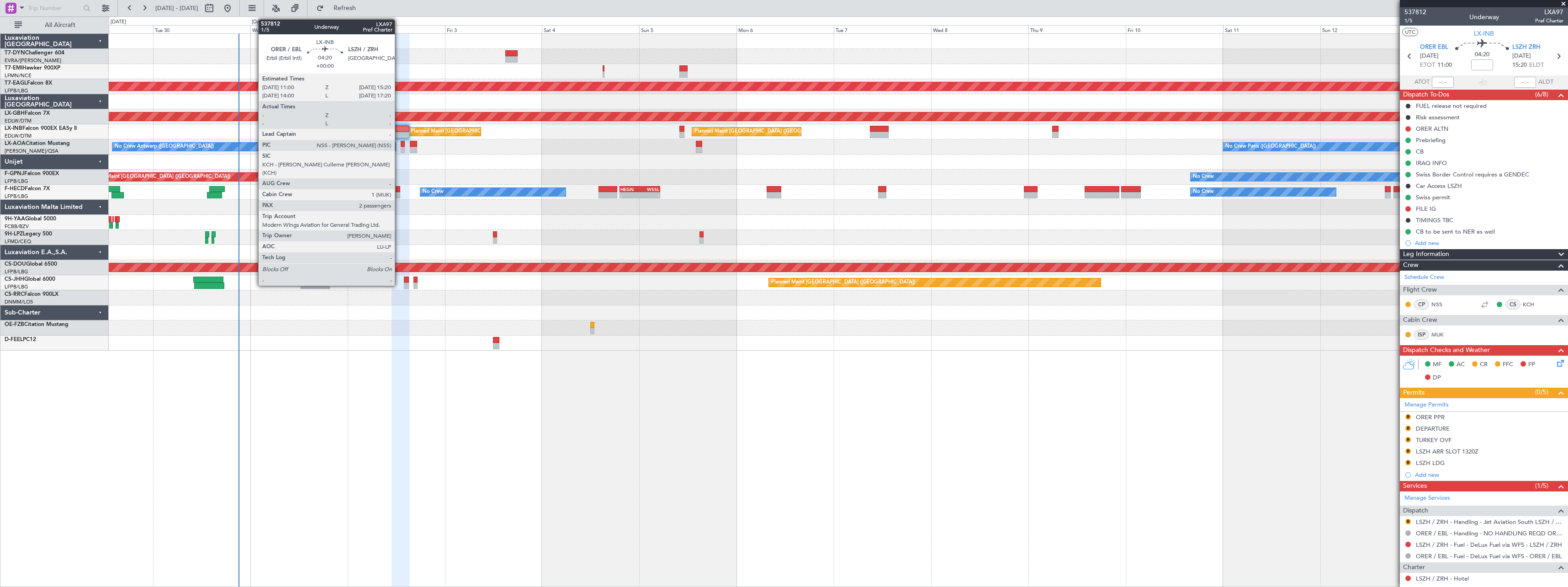
click at [399, 133] on div at bounding box center [400, 135] width 18 height 7
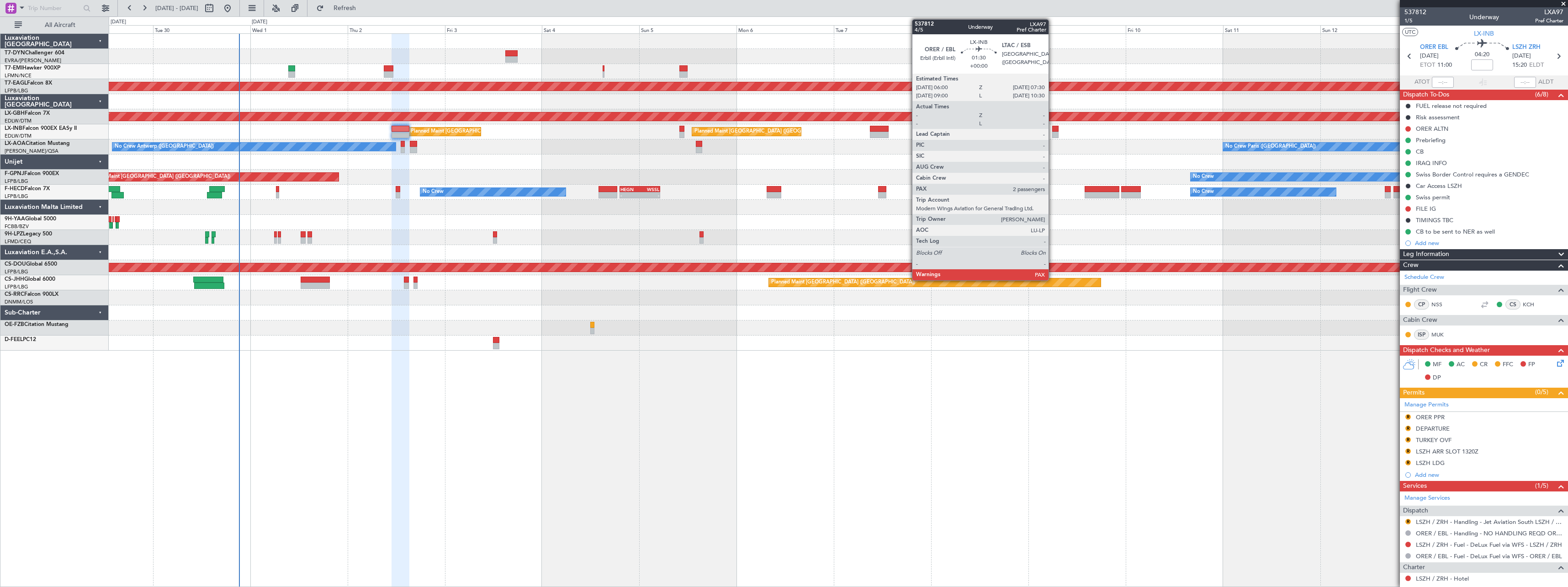
click at [1052, 128] on div at bounding box center [1055, 128] width 7 height 7
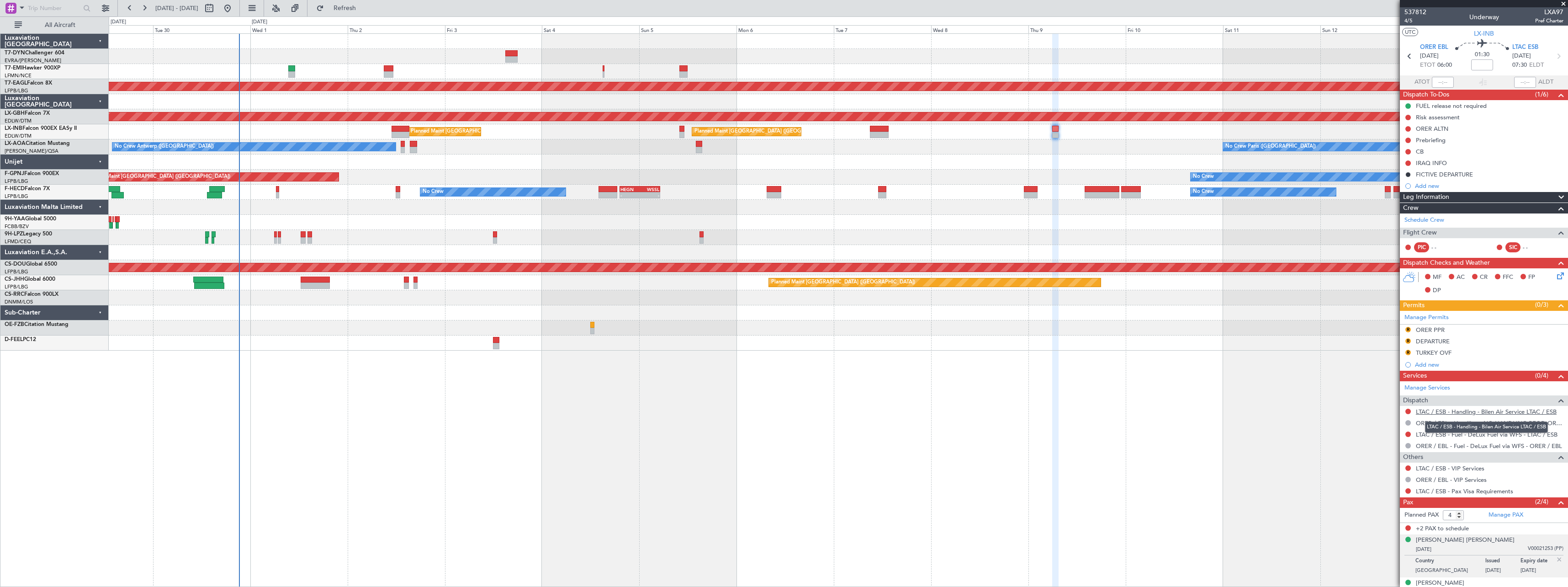
click at [1475, 413] on link "LTAC / ESB - Handling - Bilen Air Service LTAC / ESB" at bounding box center [1486, 412] width 141 height 8
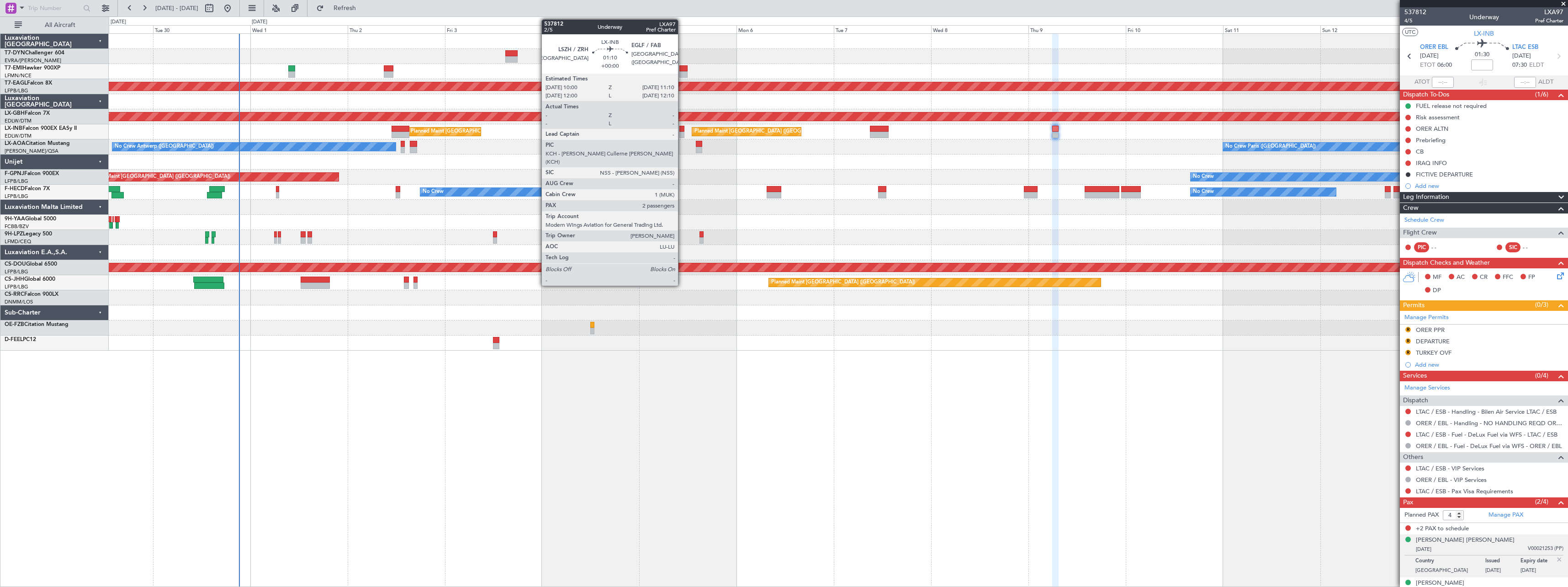
click at [682, 132] on div at bounding box center [682, 135] width 5 height 7
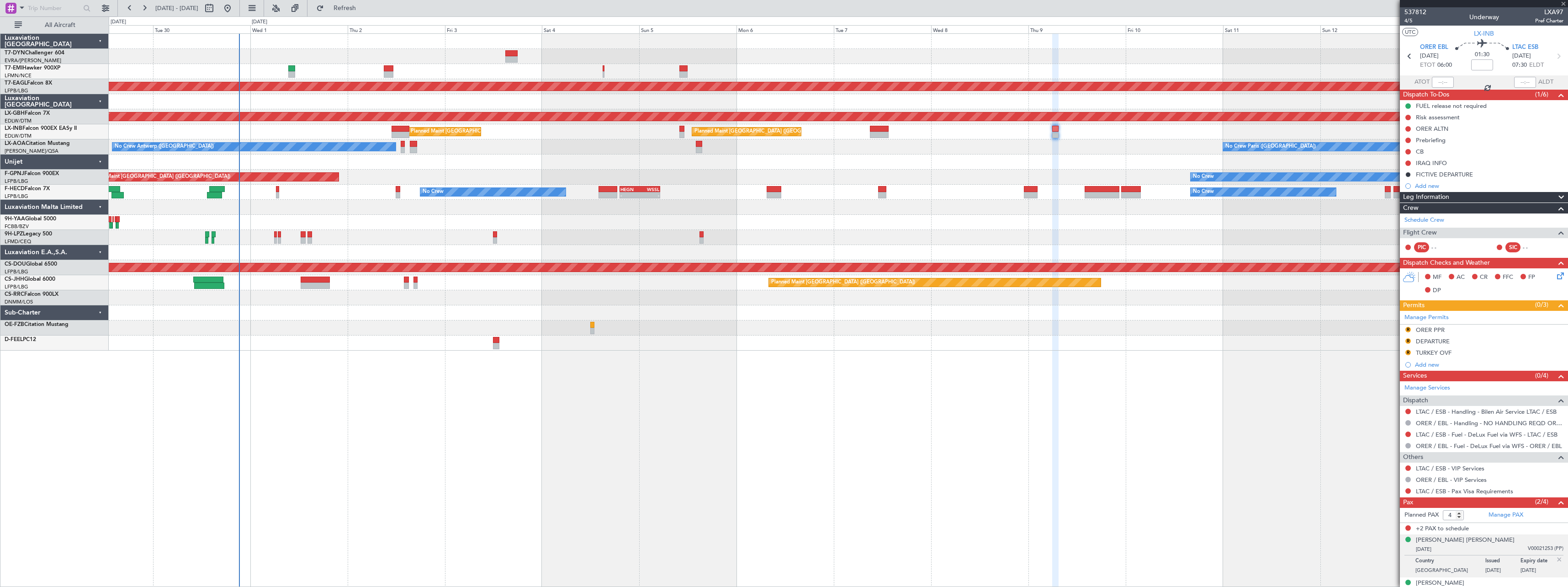
type input "2"
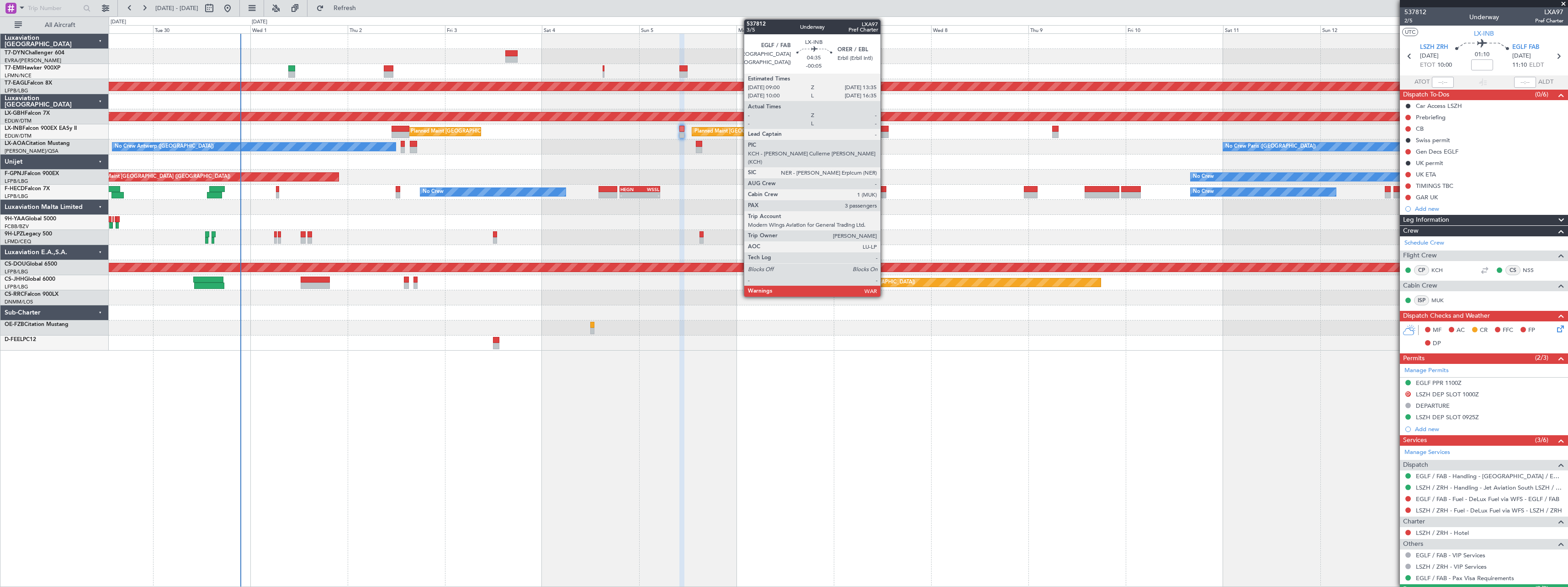
click at [884, 130] on div at bounding box center [879, 128] width 19 height 7
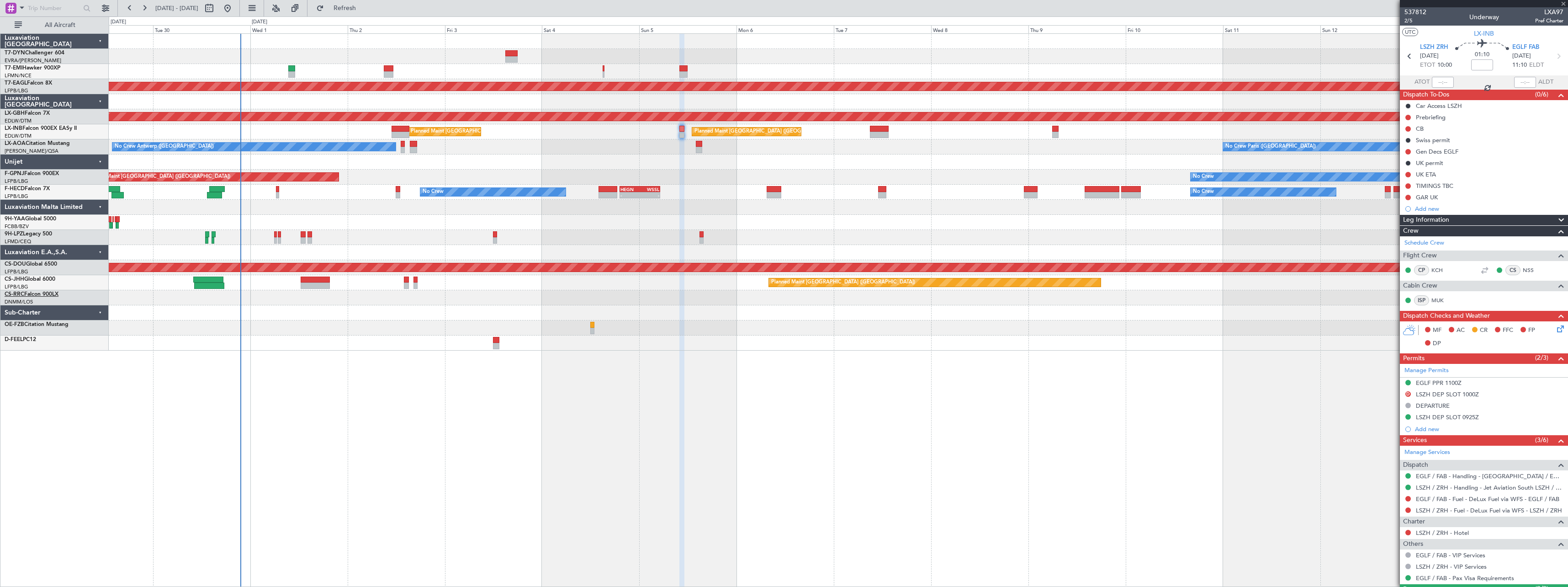
type input "-00:05"
type input "3"
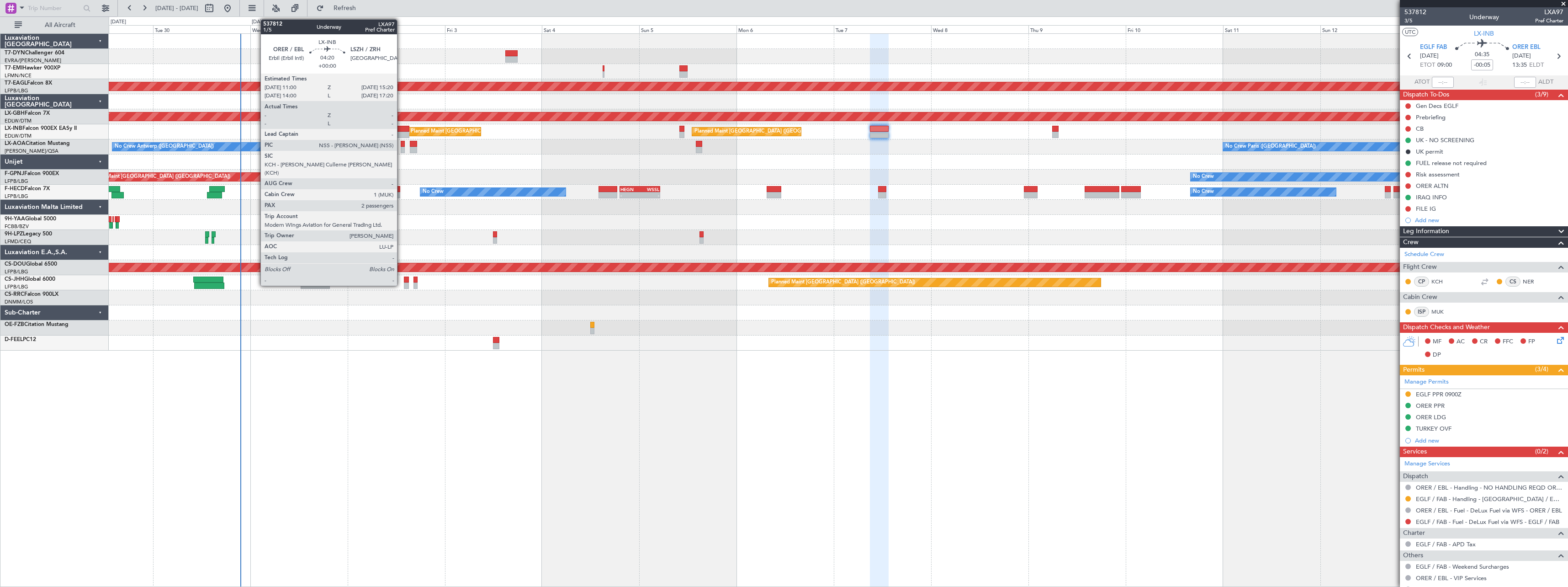
click at [401, 130] on div at bounding box center [400, 128] width 18 height 7
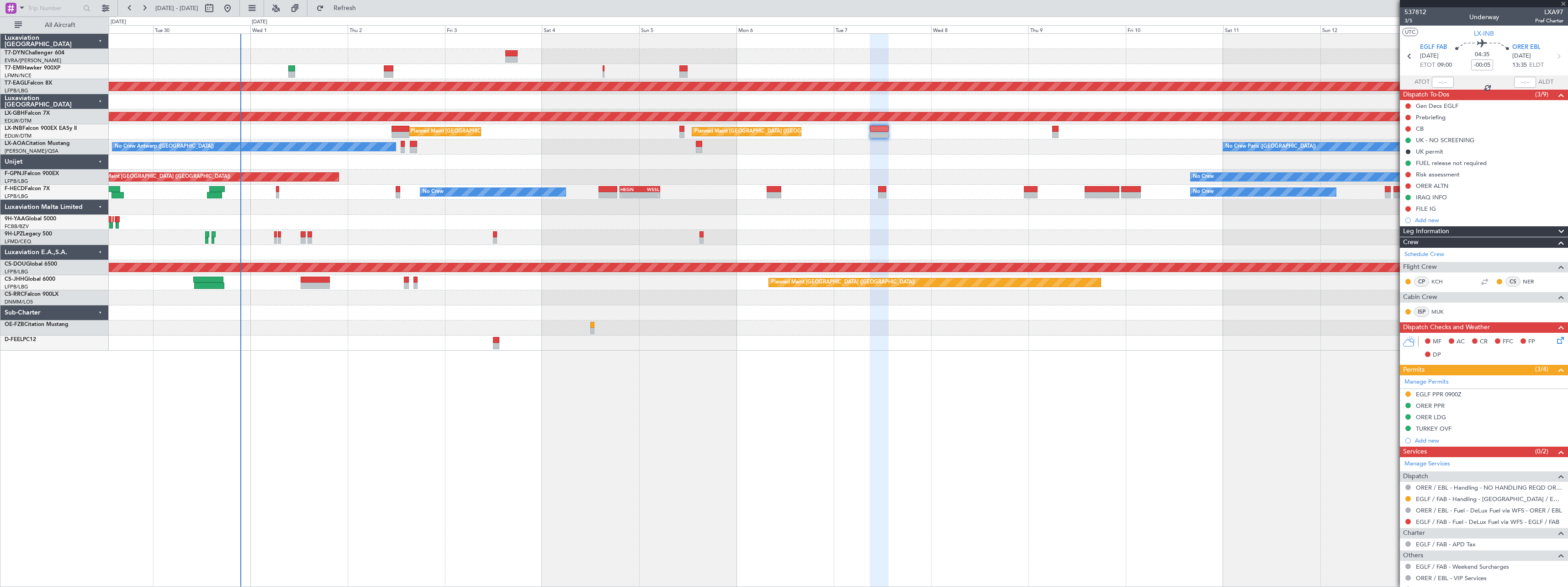
type input "2"
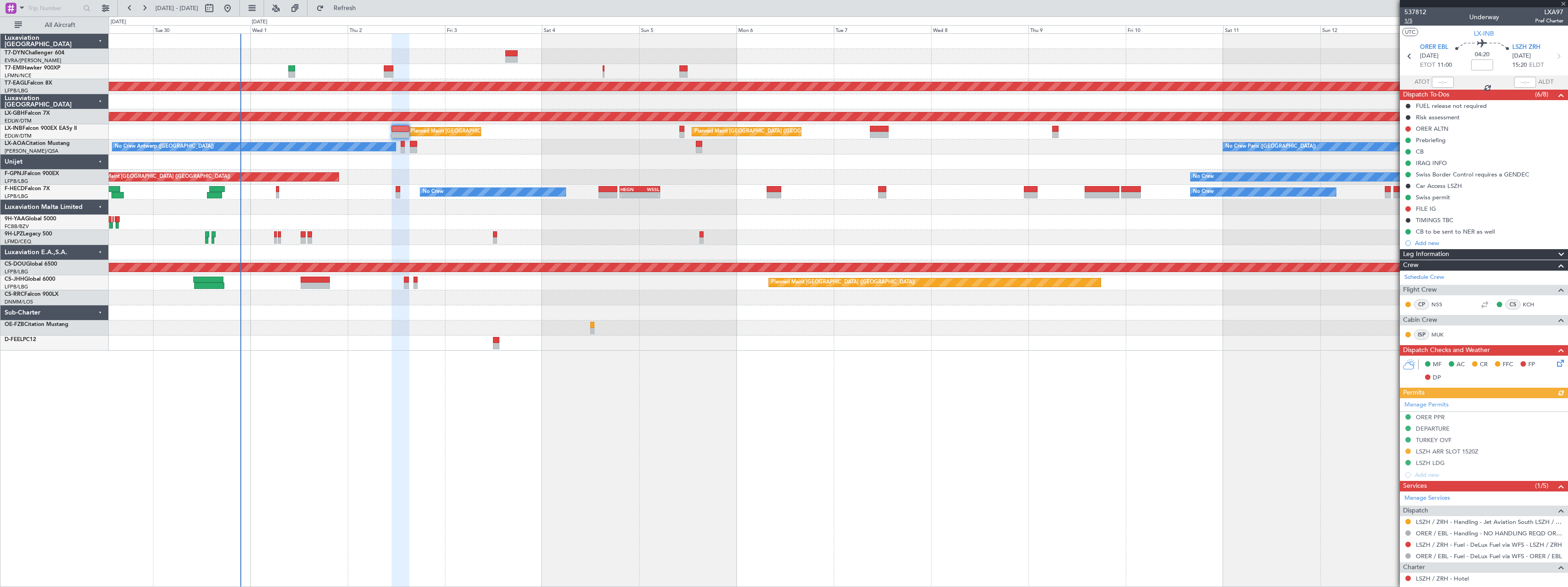
click at [1408, 21] on span "1/5" at bounding box center [1415, 21] width 22 height 8
click at [1410, 22] on span "1/5" at bounding box center [1415, 21] width 22 height 8
click at [1454, 209] on div "FILE IG" at bounding box center [1484, 208] width 168 height 12
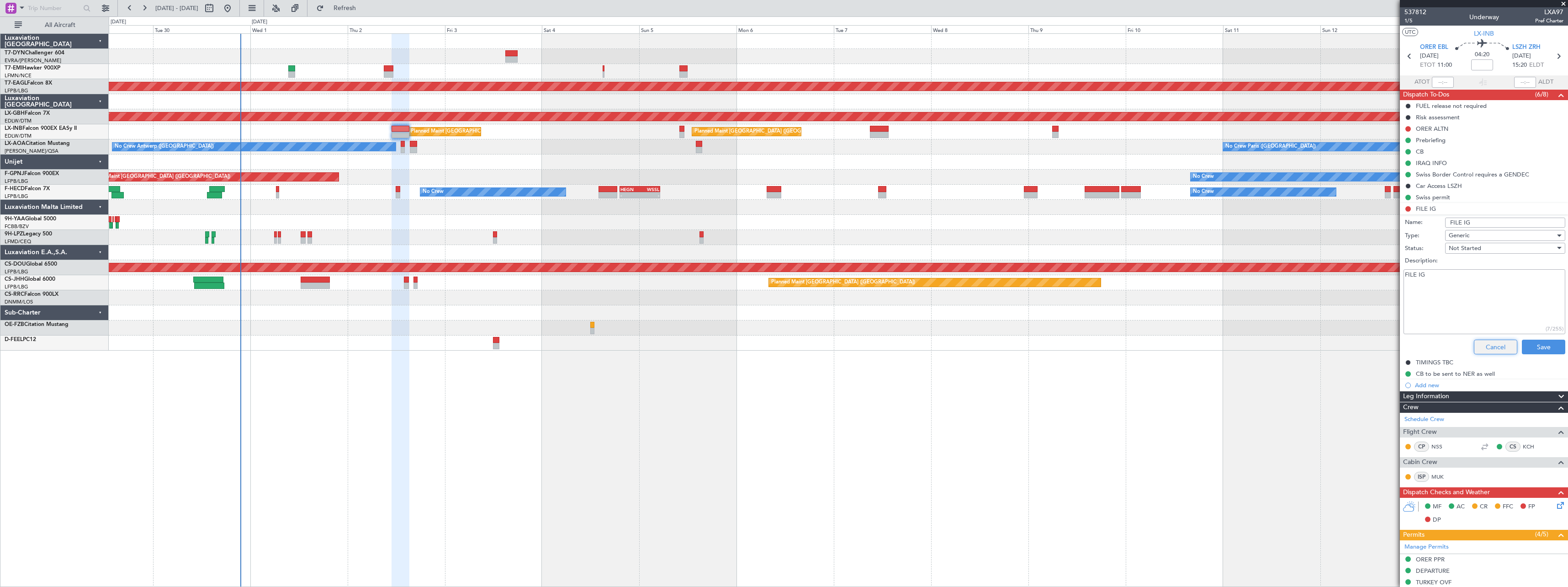
click at [1474, 345] on button "Cancel" at bounding box center [1495, 347] width 43 height 15
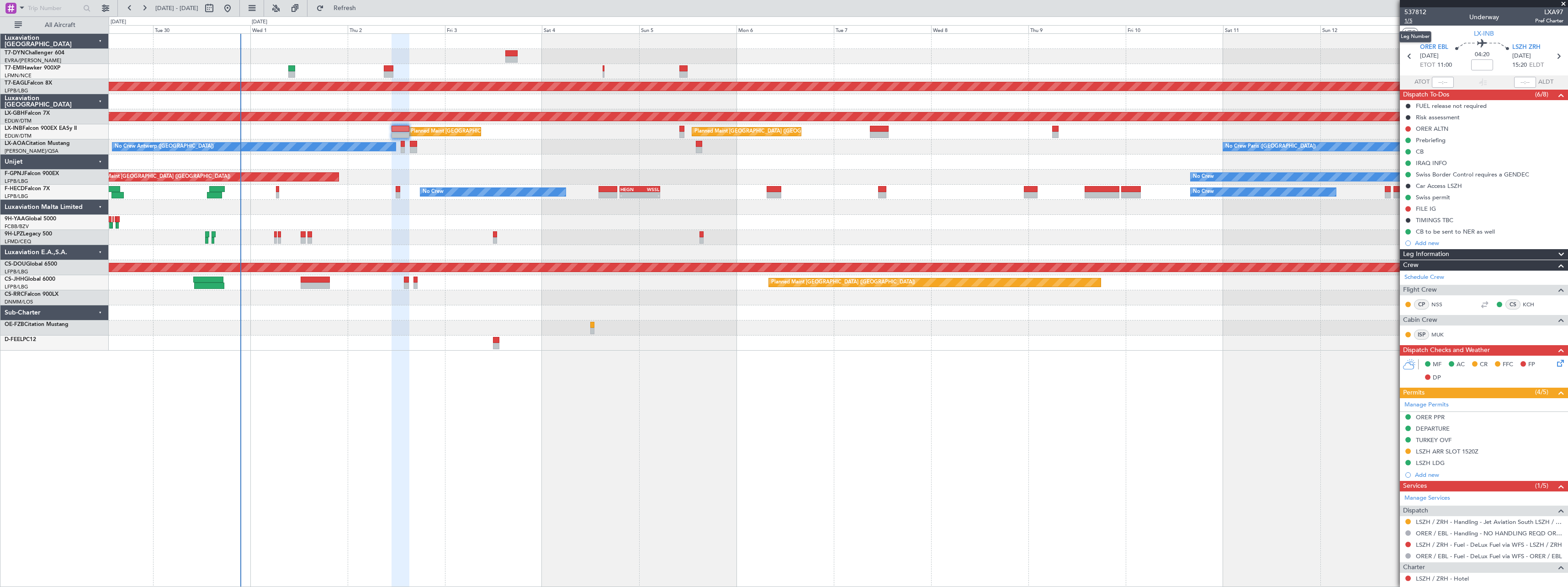
click at [1410, 21] on span "1/5" at bounding box center [1415, 21] width 22 height 8
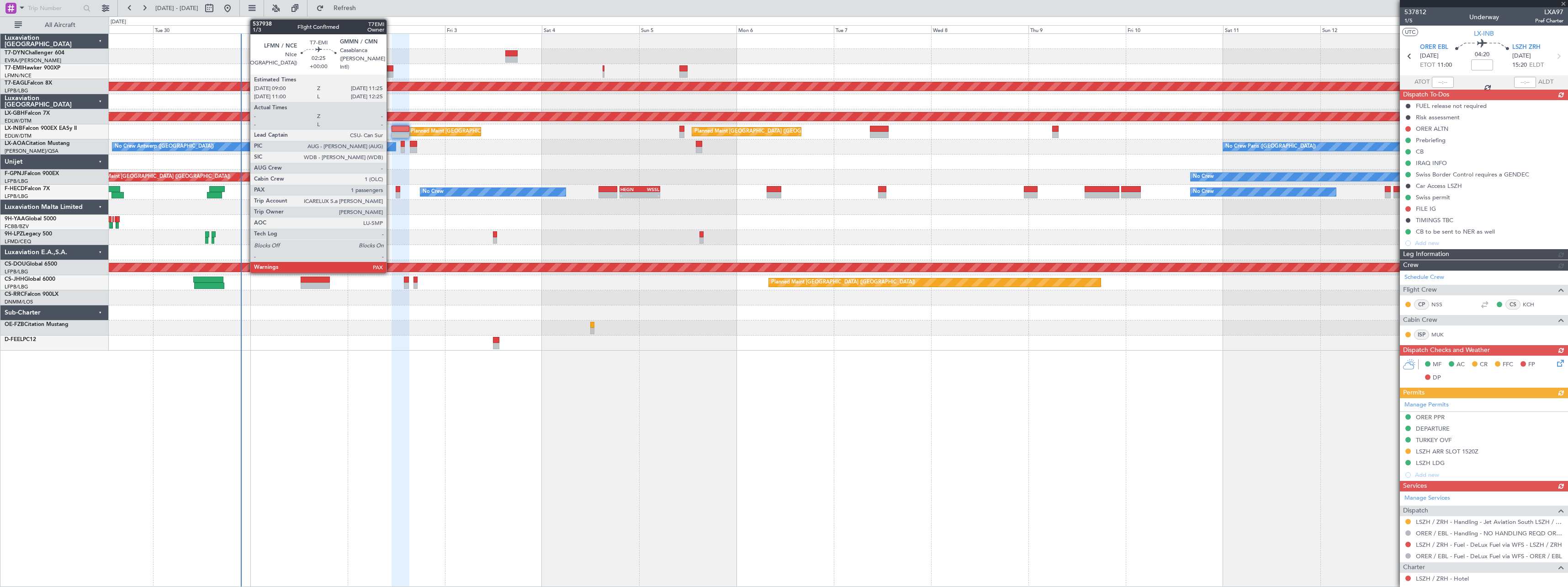
type input "-00:05"
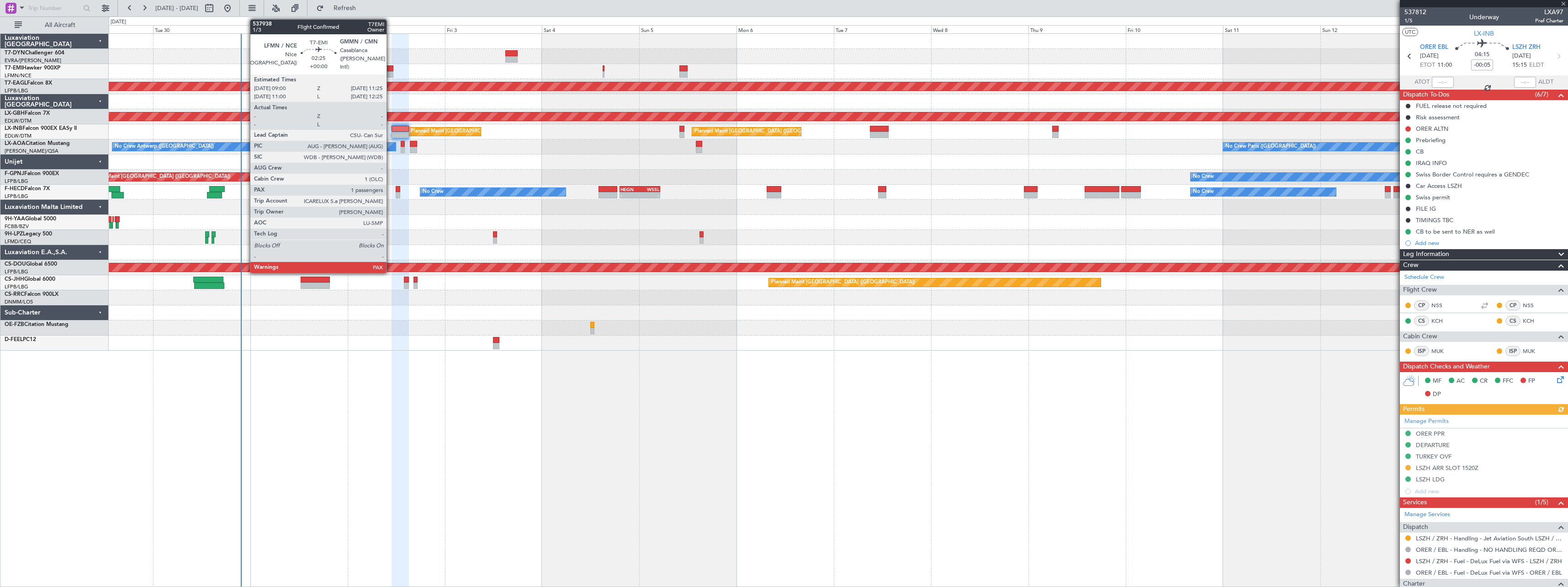
click at [391, 71] on div at bounding box center [388, 68] width 10 height 7
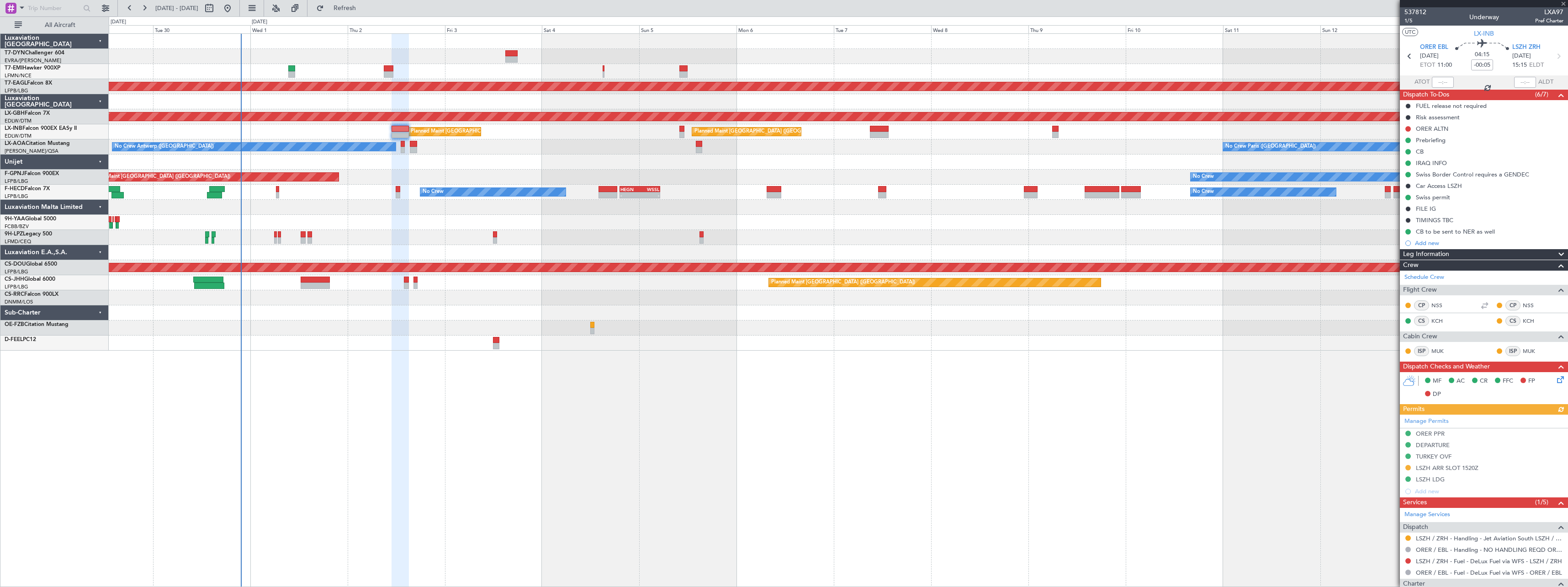
type input "1"
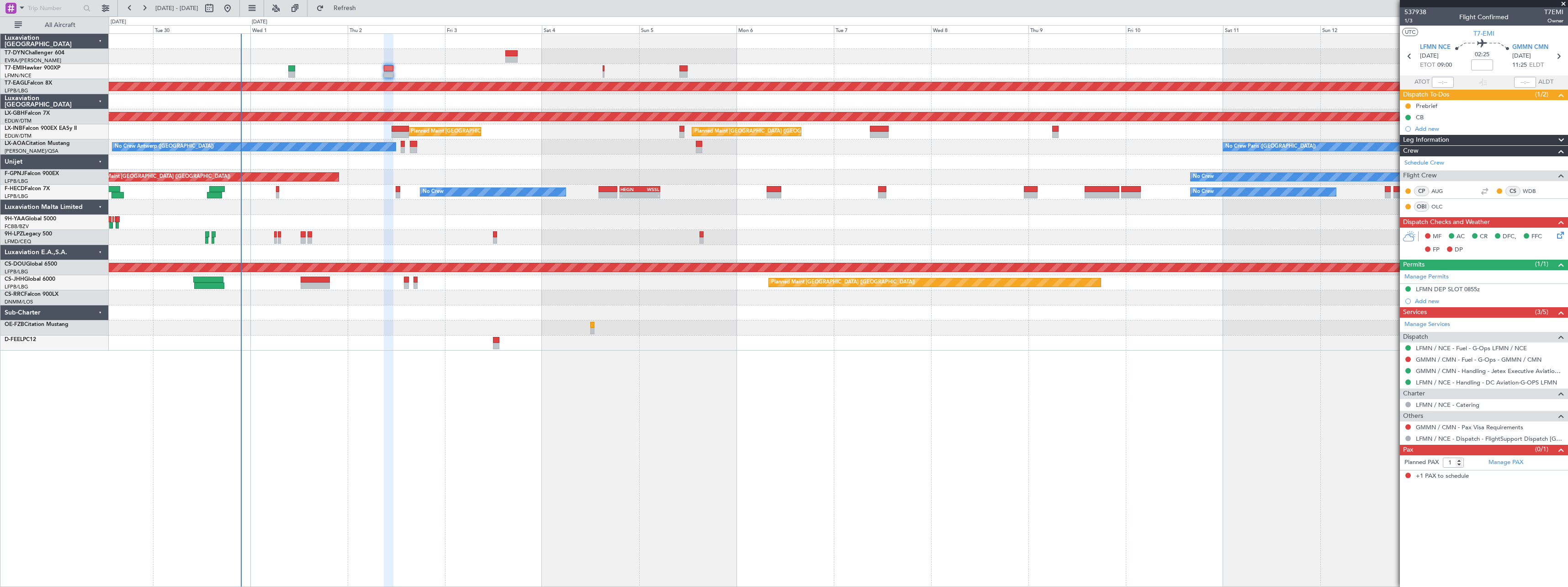
click at [401, 124] on div "Planned Maint [GEOGRAPHIC_DATA] ([GEOGRAPHIC_DATA]) Planned Maint [GEOGRAPHIC_D…" at bounding box center [838, 132] width 1459 height 15
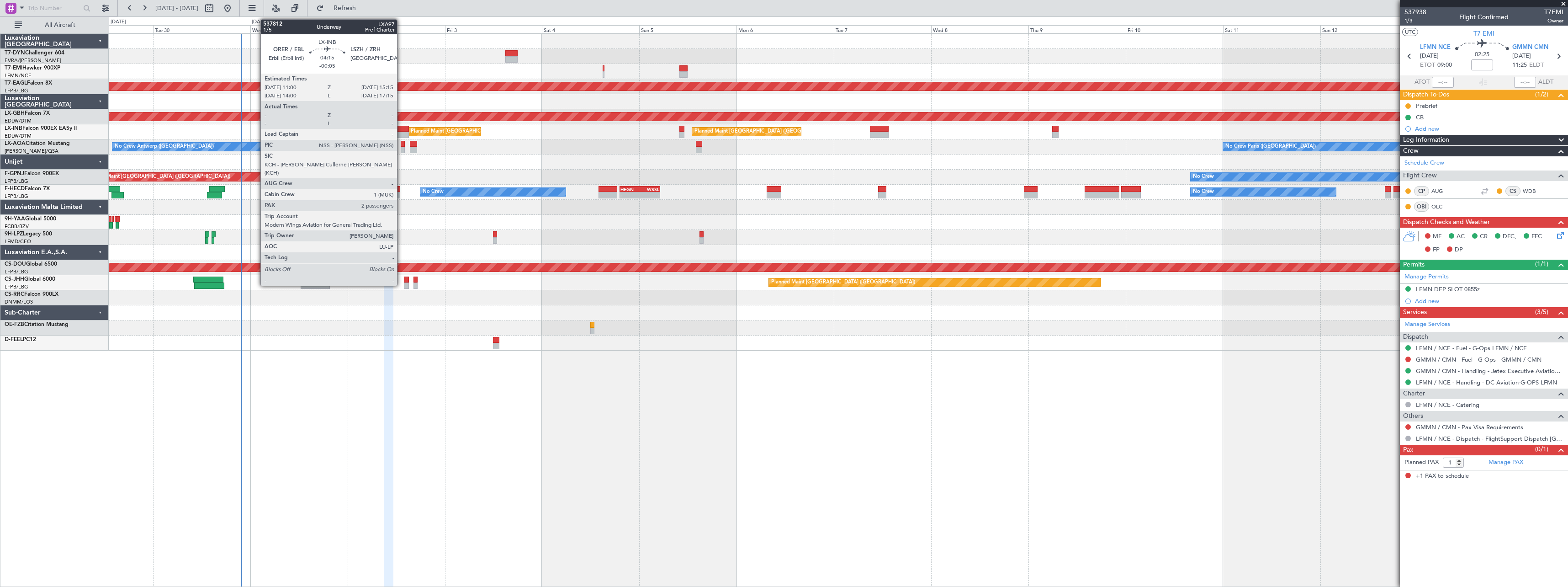
click at [402, 127] on div at bounding box center [400, 128] width 18 height 7
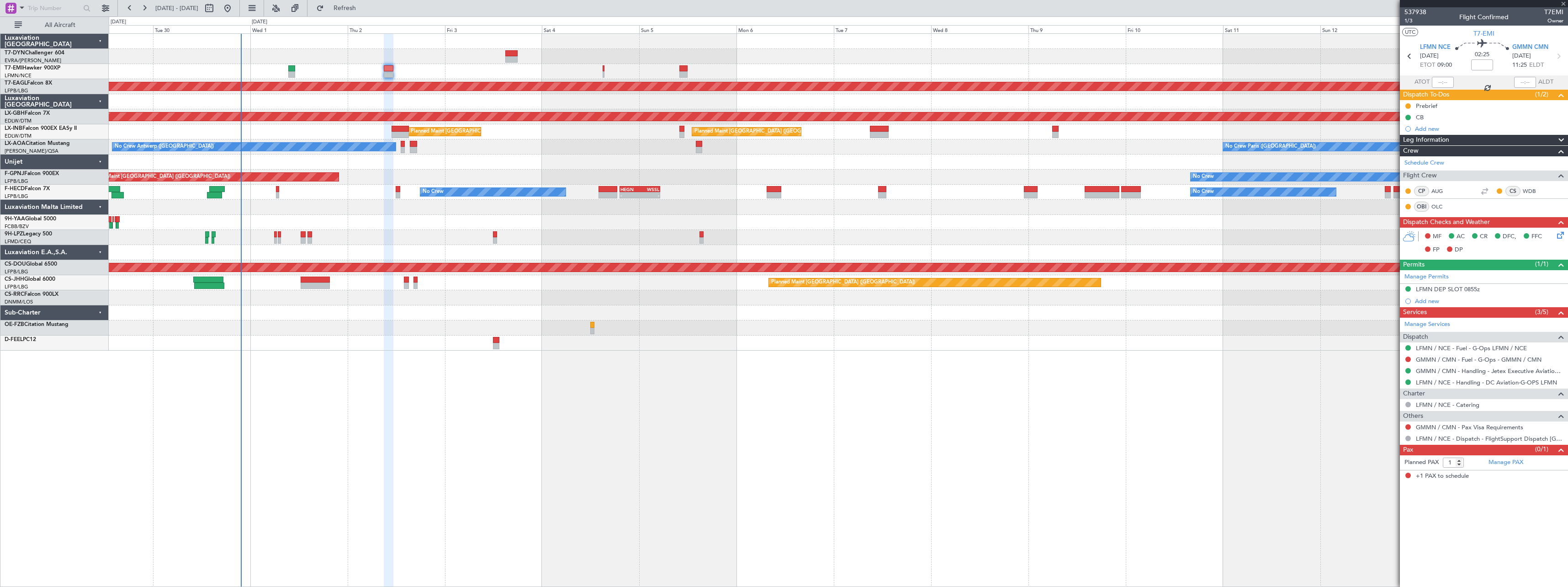
type input "-00:05"
type input "2"
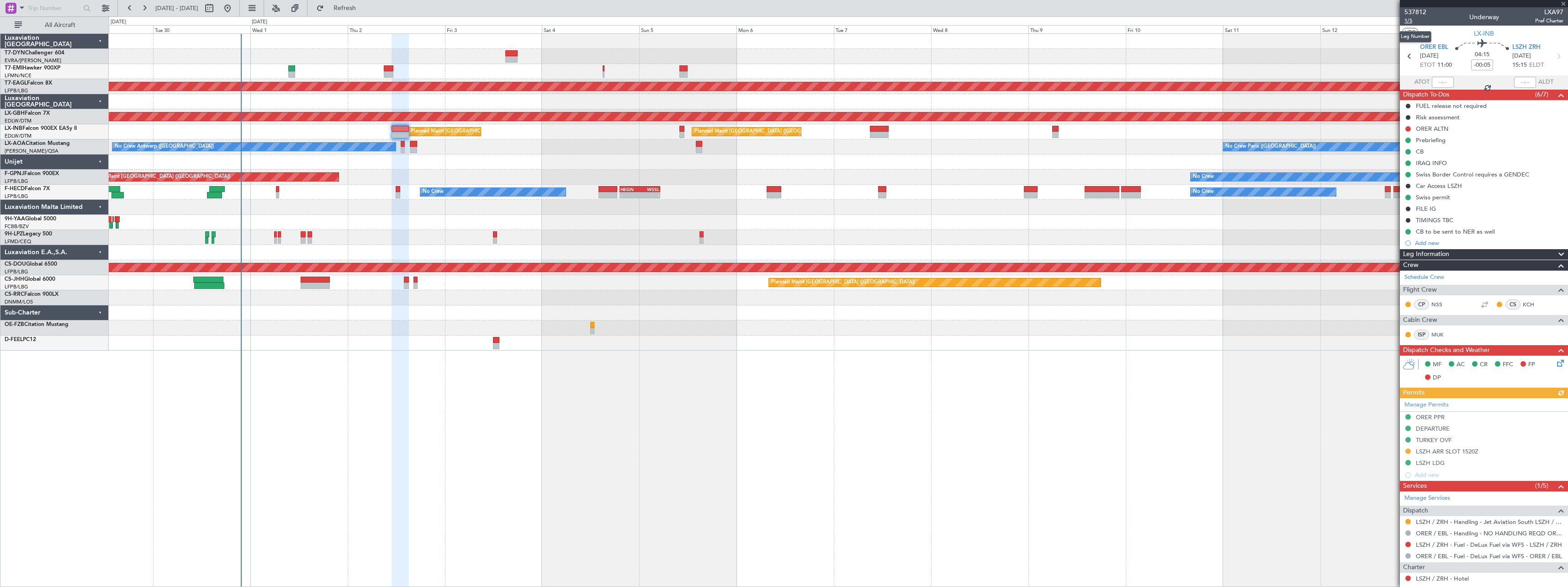
click at [1411, 21] on span "1/5" at bounding box center [1415, 21] width 22 height 8
click at [1413, 21] on span "1/5" at bounding box center [1415, 21] width 22 height 8
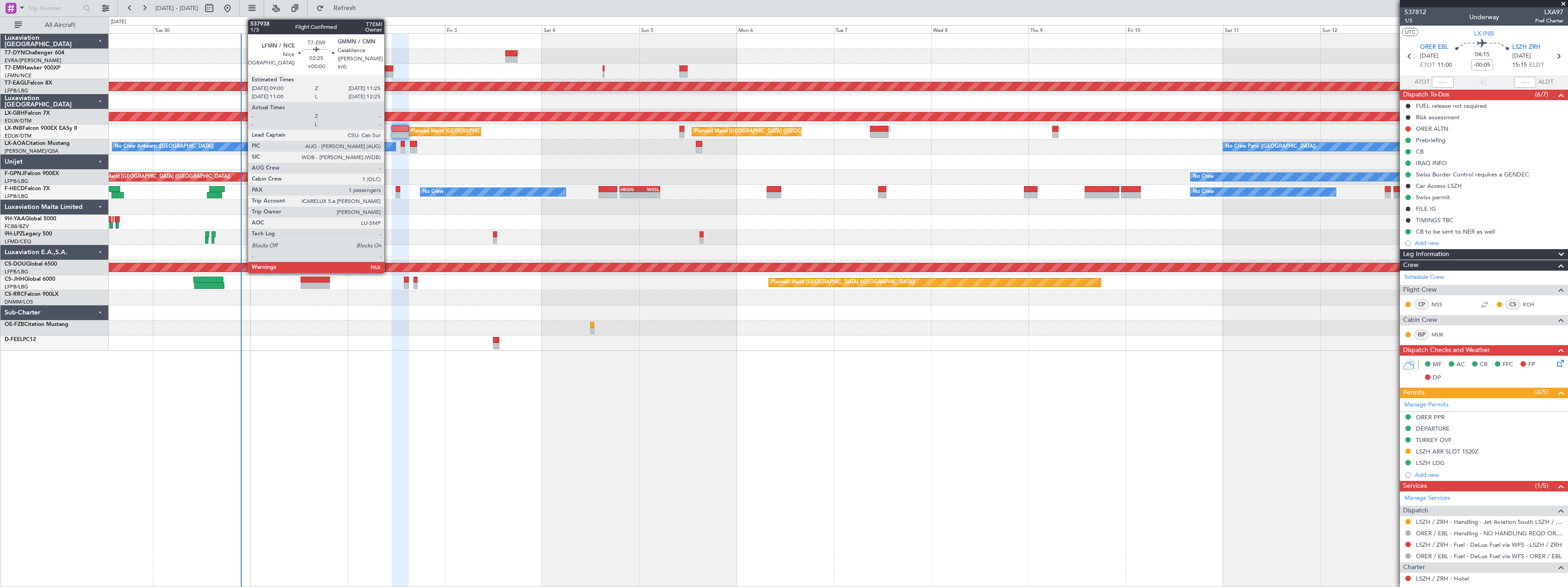
click at [388, 68] on div at bounding box center [388, 68] width 10 height 7
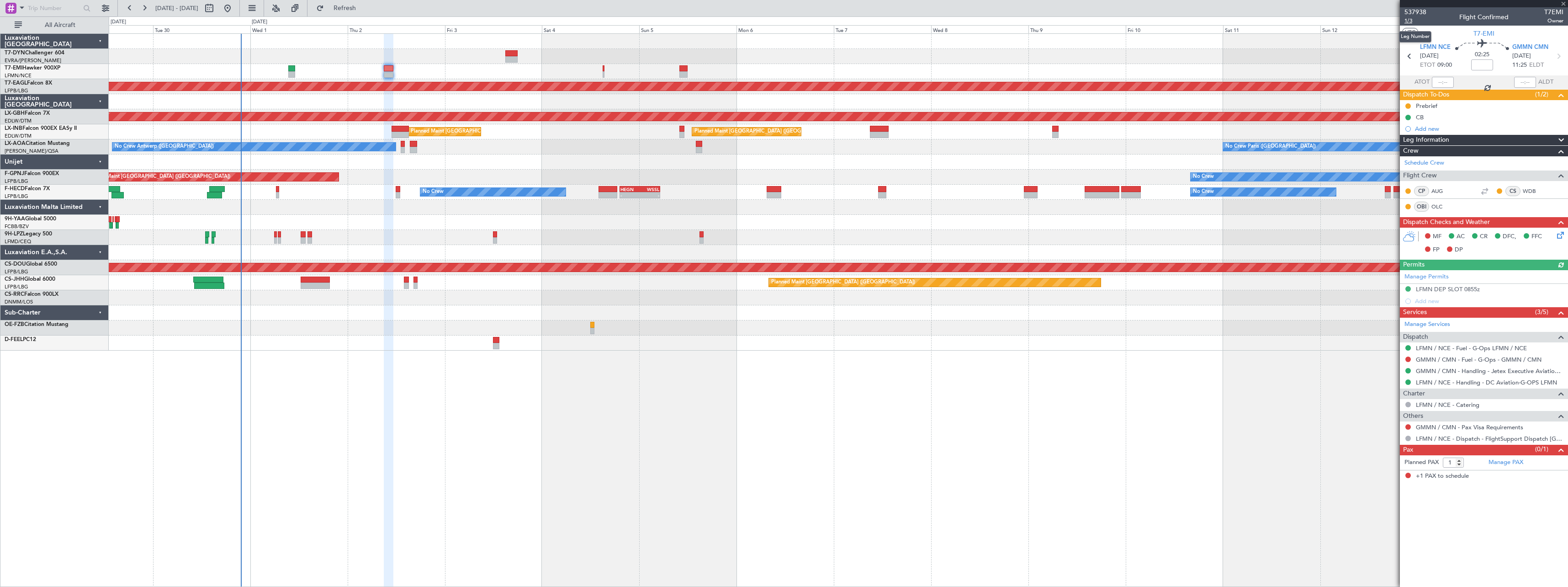
click at [1409, 21] on span "1/3" at bounding box center [1415, 21] width 22 height 8
click at [1558, 236] on icon at bounding box center [1559, 234] width 7 height 7
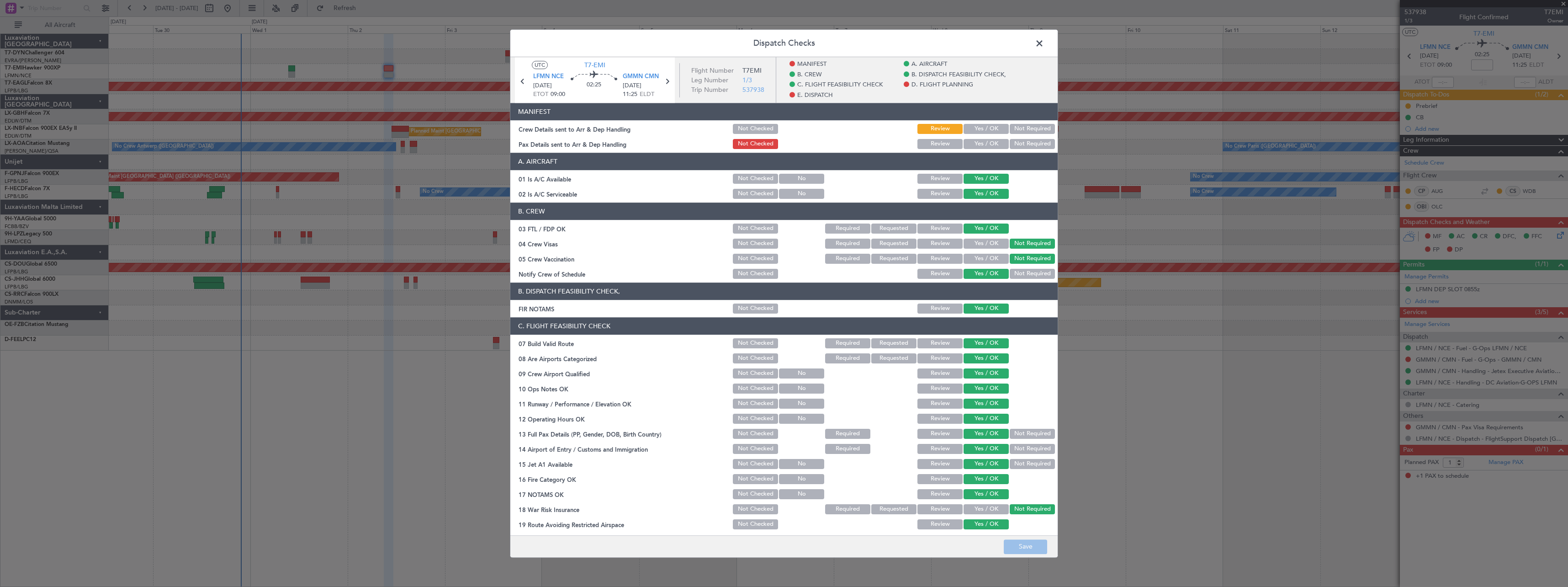
click at [978, 128] on button "Yes / OK" at bounding box center [986, 128] width 45 height 10
click at [979, 146] on button "Yes / OK" at bounding box center [986, 144] width 45 height 10
click at [1040, 546] on button "Save" at bounding box center [1025, 547] width 43 height 15
click at [1044, 46] on span at bounding box center [1044, 46] width 0 height 18
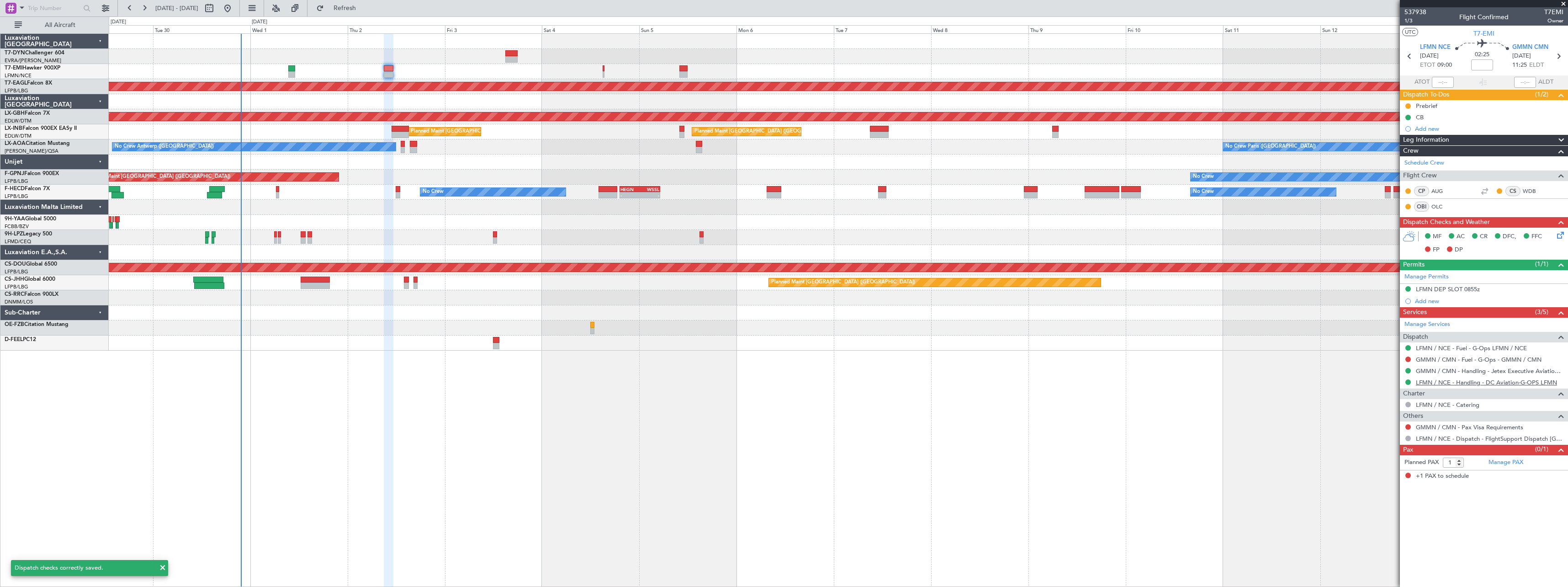
click at [1523, 384] on link "LFMN / NCE - Handling - DC Aviation-G-OPS LFMN" at bounding box center [1486, 382] width 141 height 8
click at [364, 10] on span "Refresh" at bounding box center [345, 8] width 38 height 7
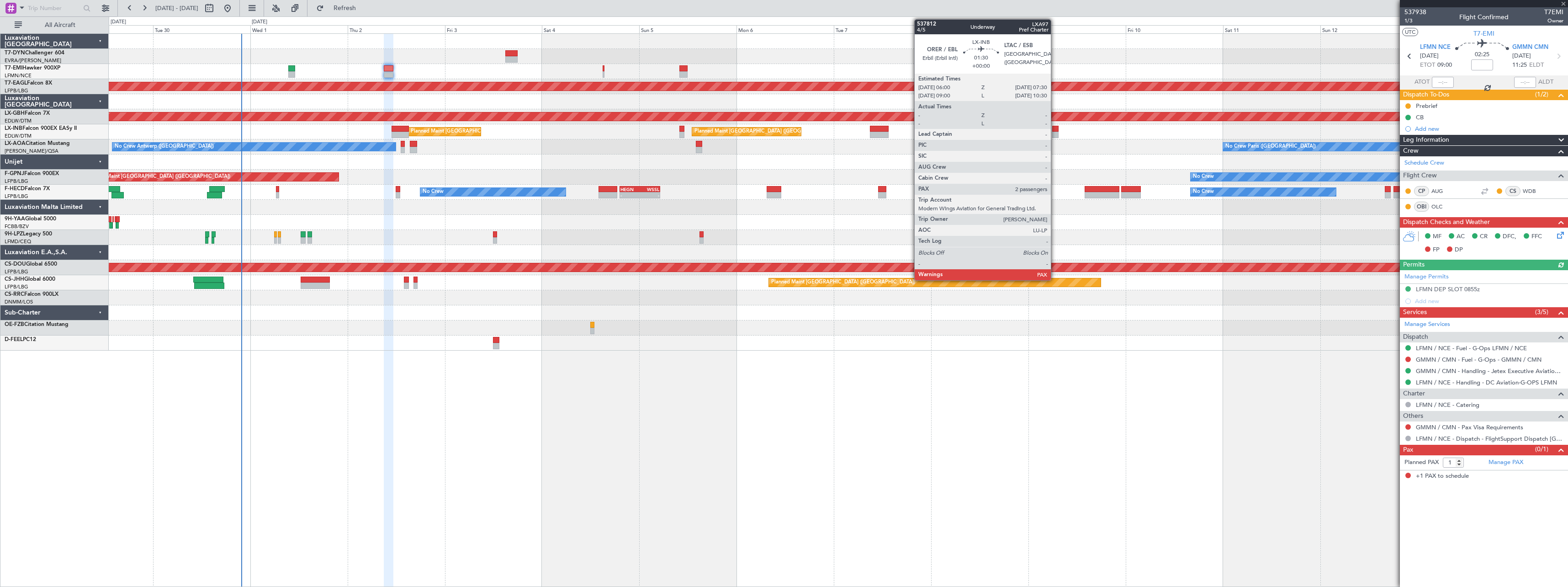
click at [1055, 131] on div at bounding box center [1055, 128] width 7 height 7
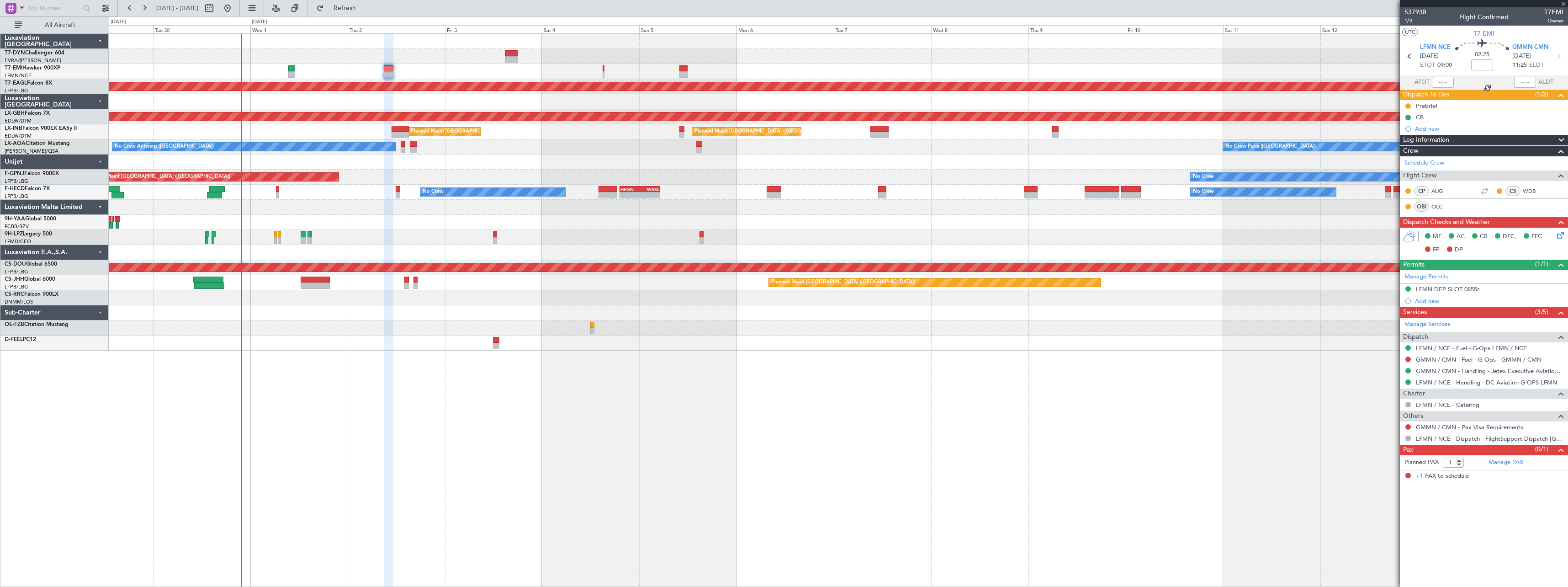
type input "4"
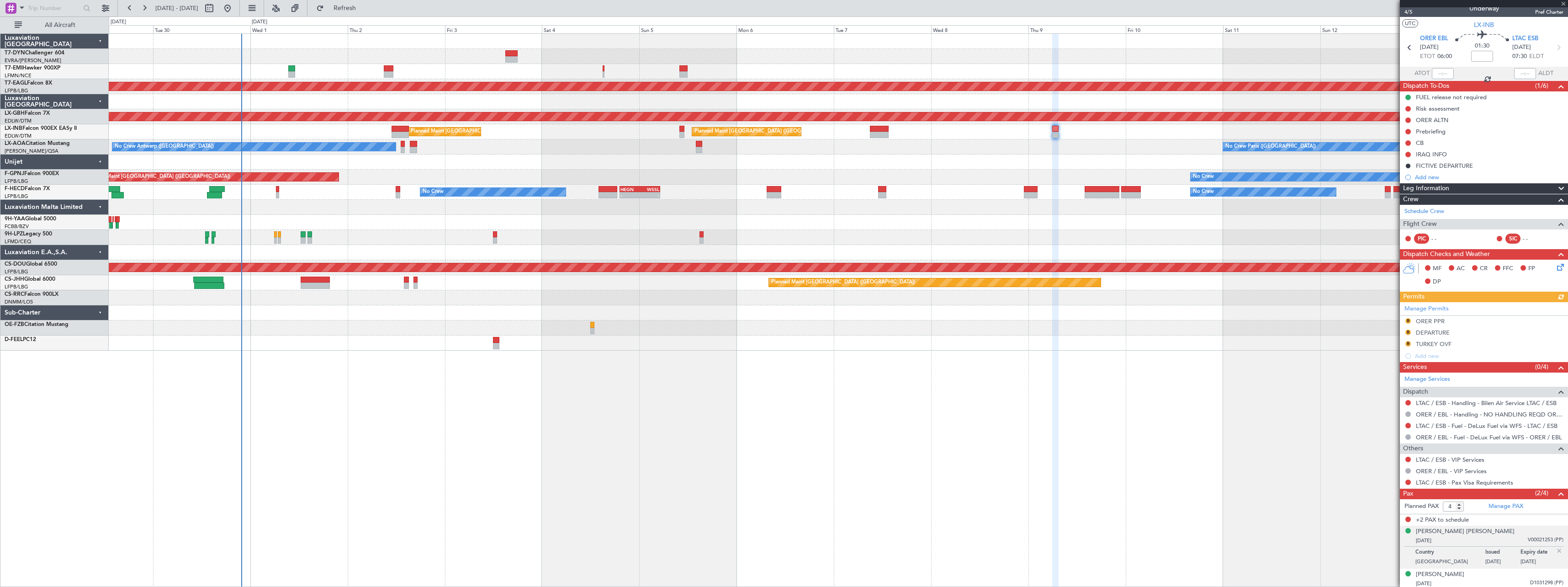
scroll to position [10, 0]
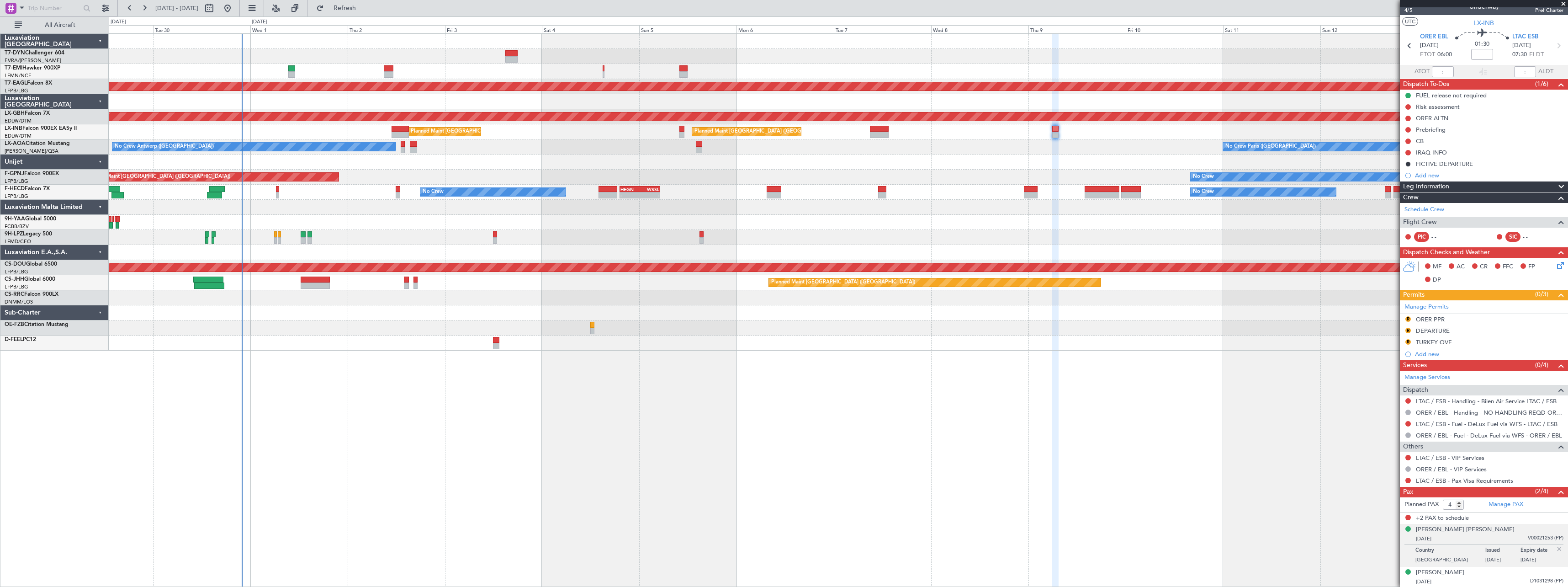
drag, startPoint x: 363, startPoint y: 6, endPoint x: 397, endPoint y: 8, distance: 34.1
click at [363, 6] on span "Refresh" at bounding box center [345, 8] width 38 height 7
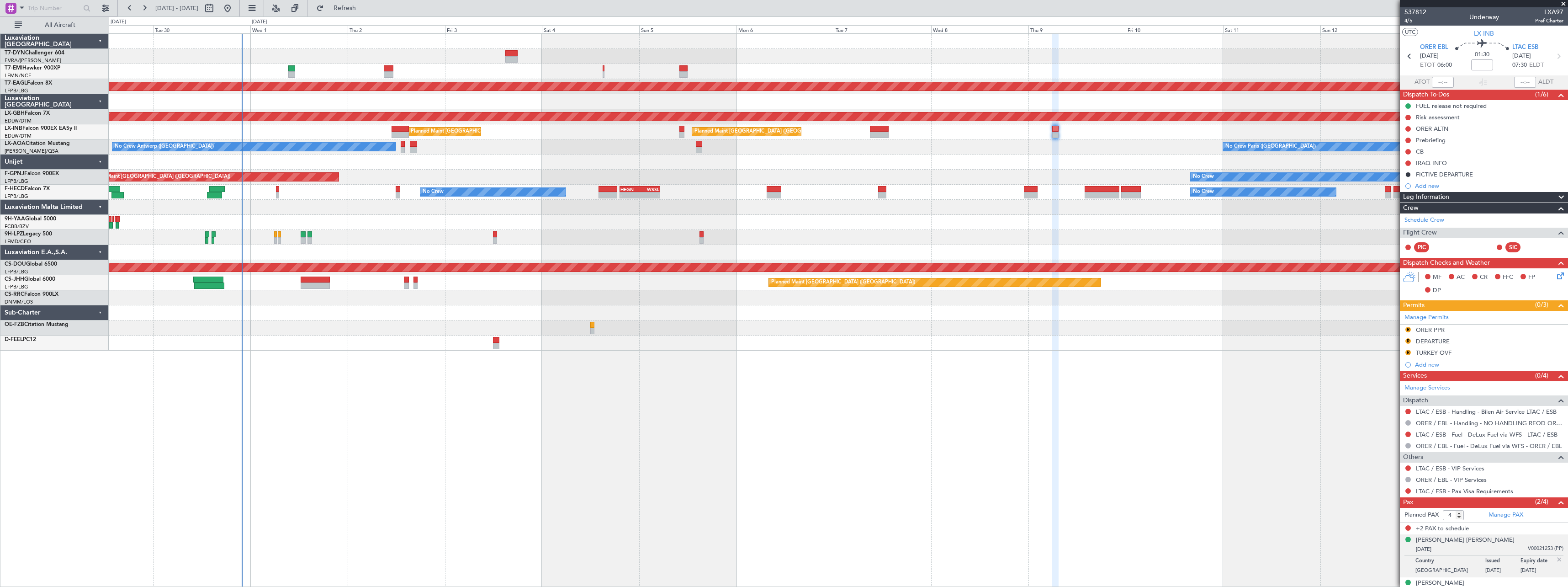
scroll to position [10, 0]
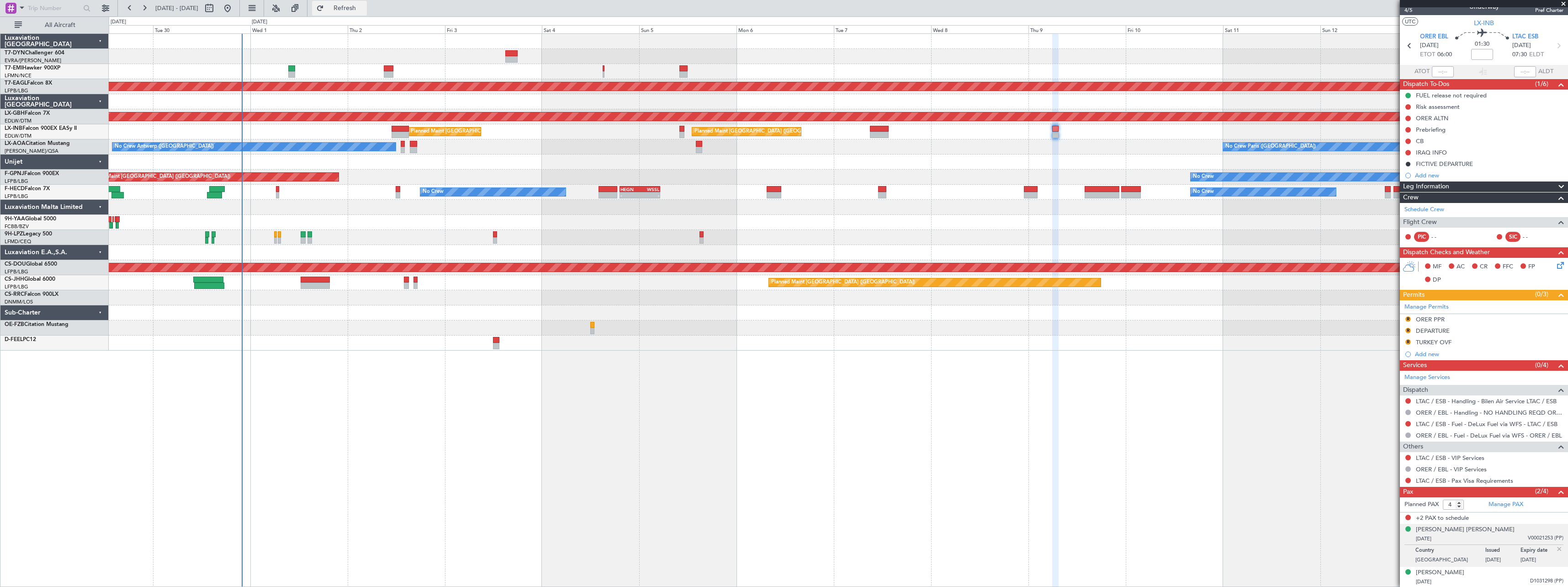
click at [364, 12] on span "Refresh" at bounding box center [345, 8] width 38 height 7
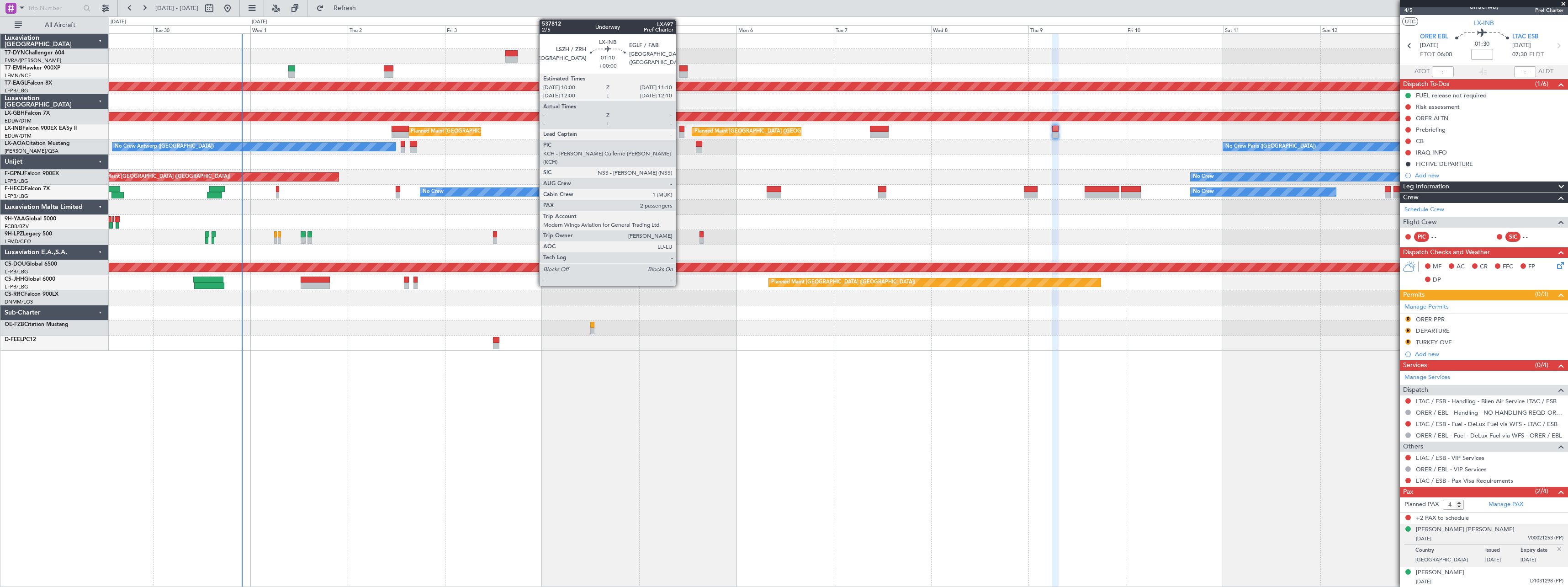
click at [680, 130] on div at bounding box center [682, 128] width 5 height 7
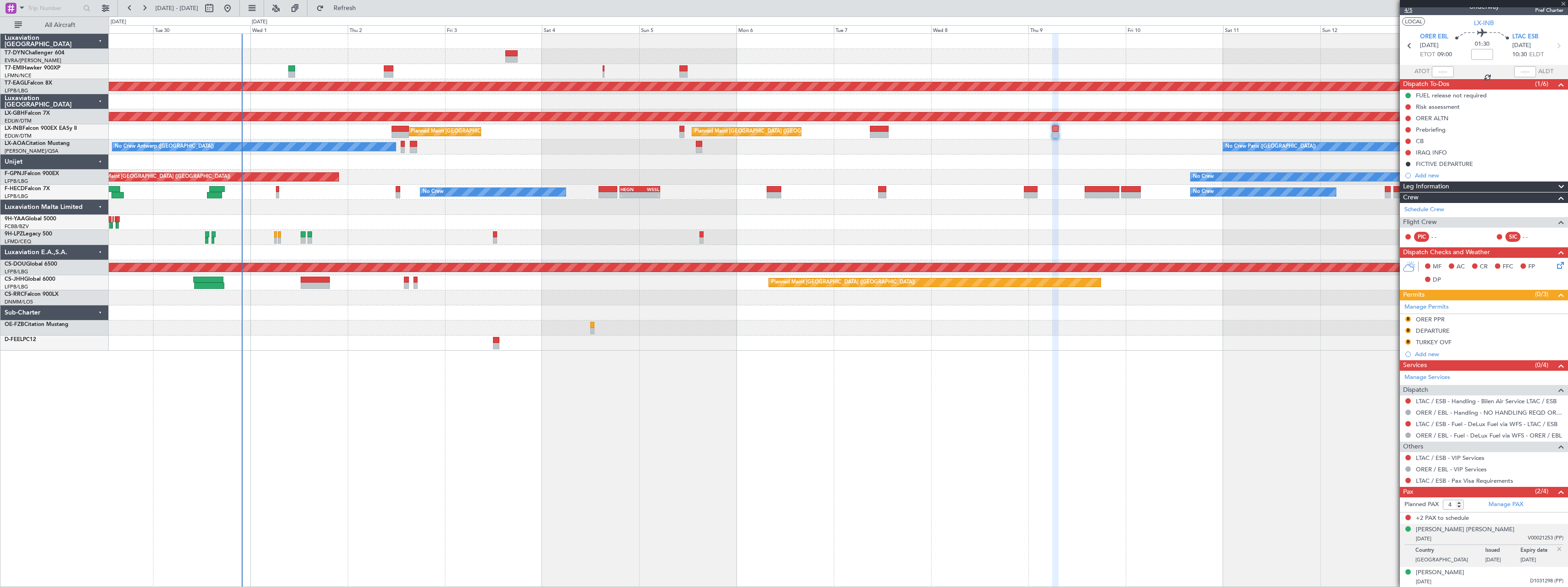
type input "2"
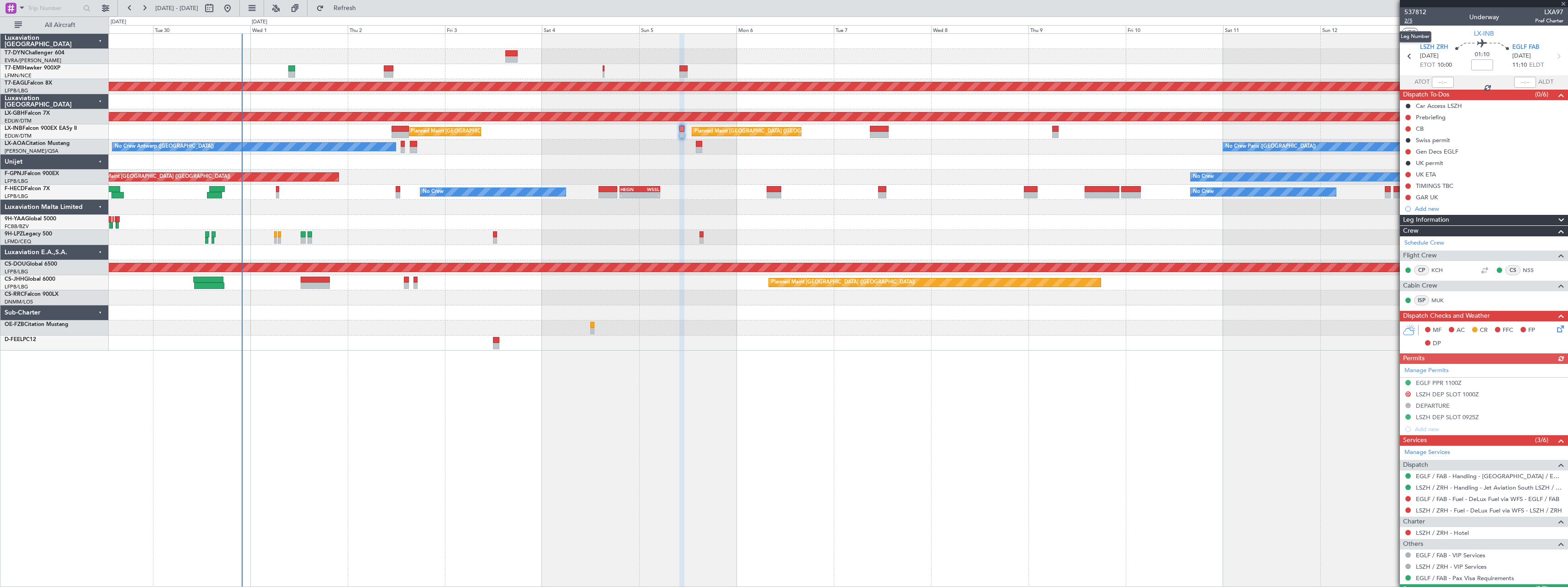
click at [1410, 20] on span "2/5" at bounding box center [1415, 21] width 22 height 8
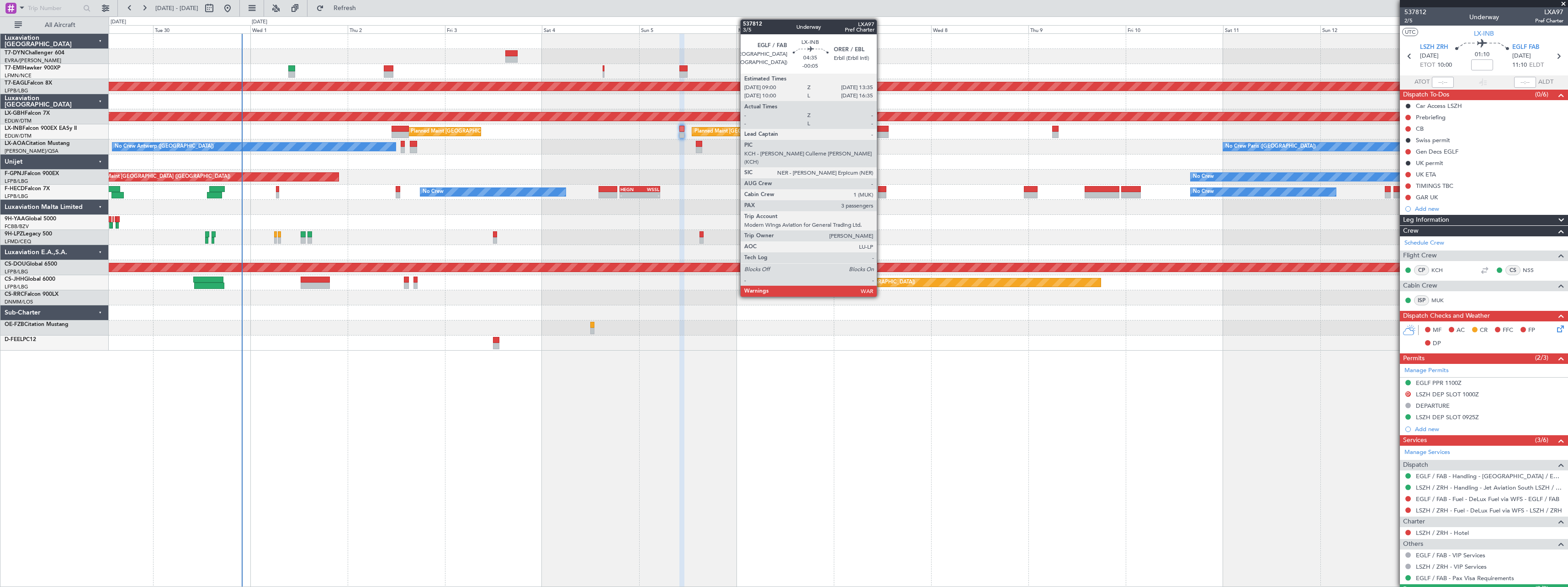
click at [881, 132] on div at bounding box center [879, 135] width 19 height 7
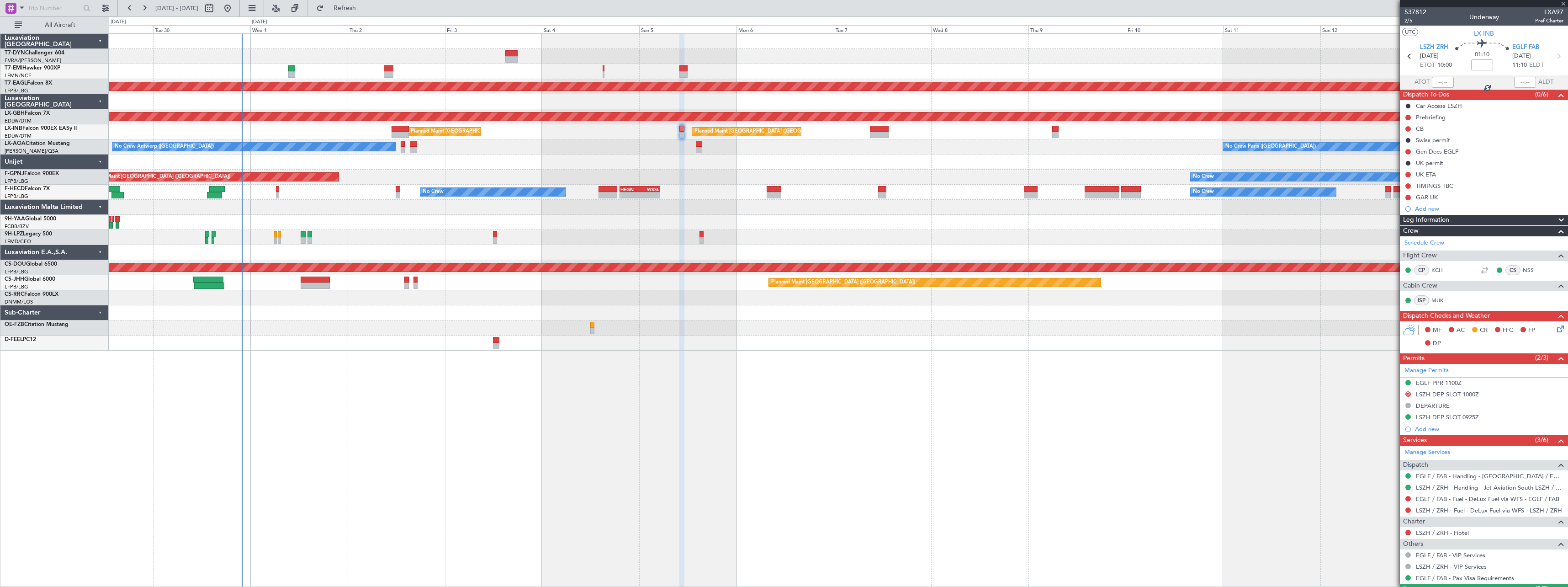
type input "-00:05"
type input "3"
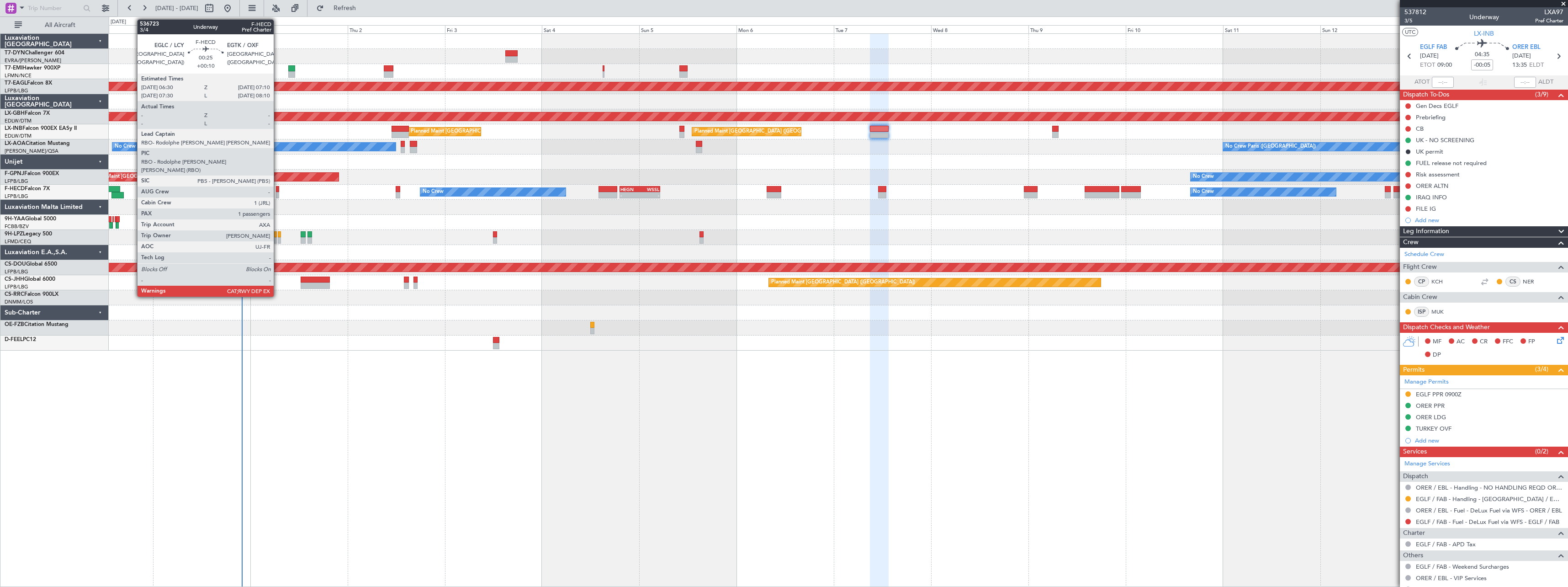
click at [278, 188] on div at bounding box center [277, 189] width 3 height 7
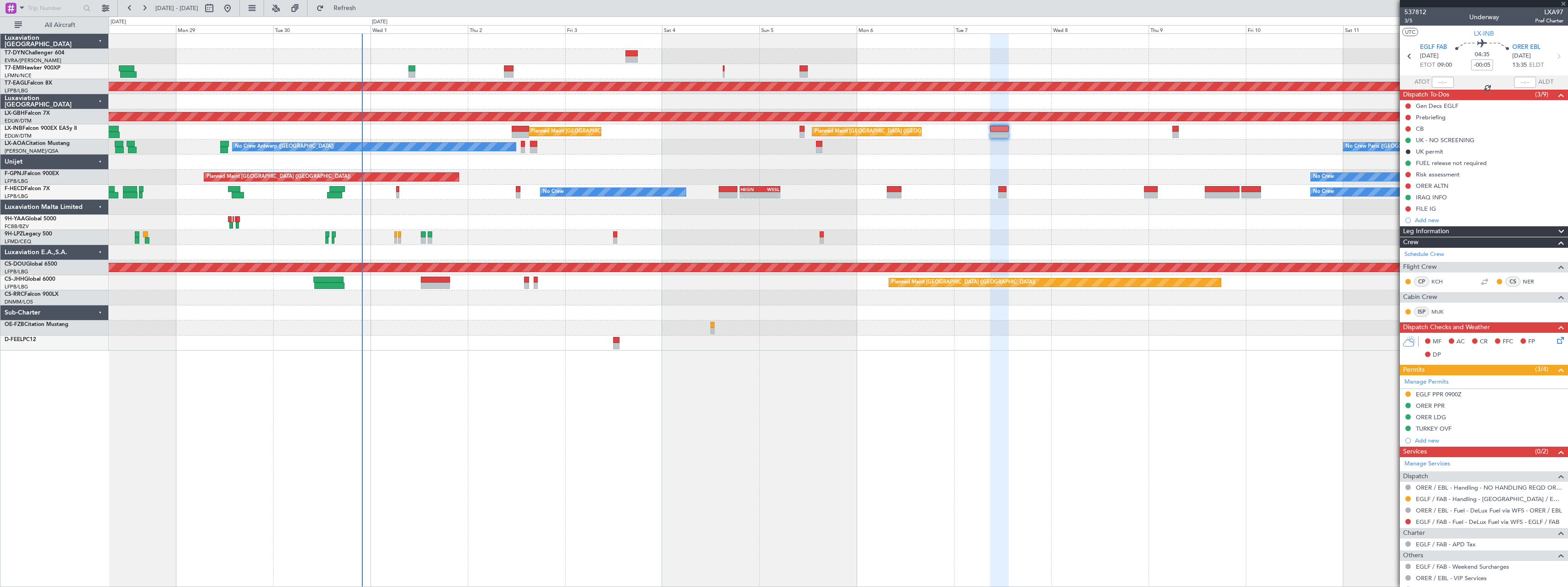
click at [458, 199] on div "No Crew Planned Maint Paris (Le Bourget) No Crew - - HEGN 19:15 Z WSSL 05:10 Z …" at bounding box center [838, 192] width 1459 height 15
type input "+00:10"
type input "1"
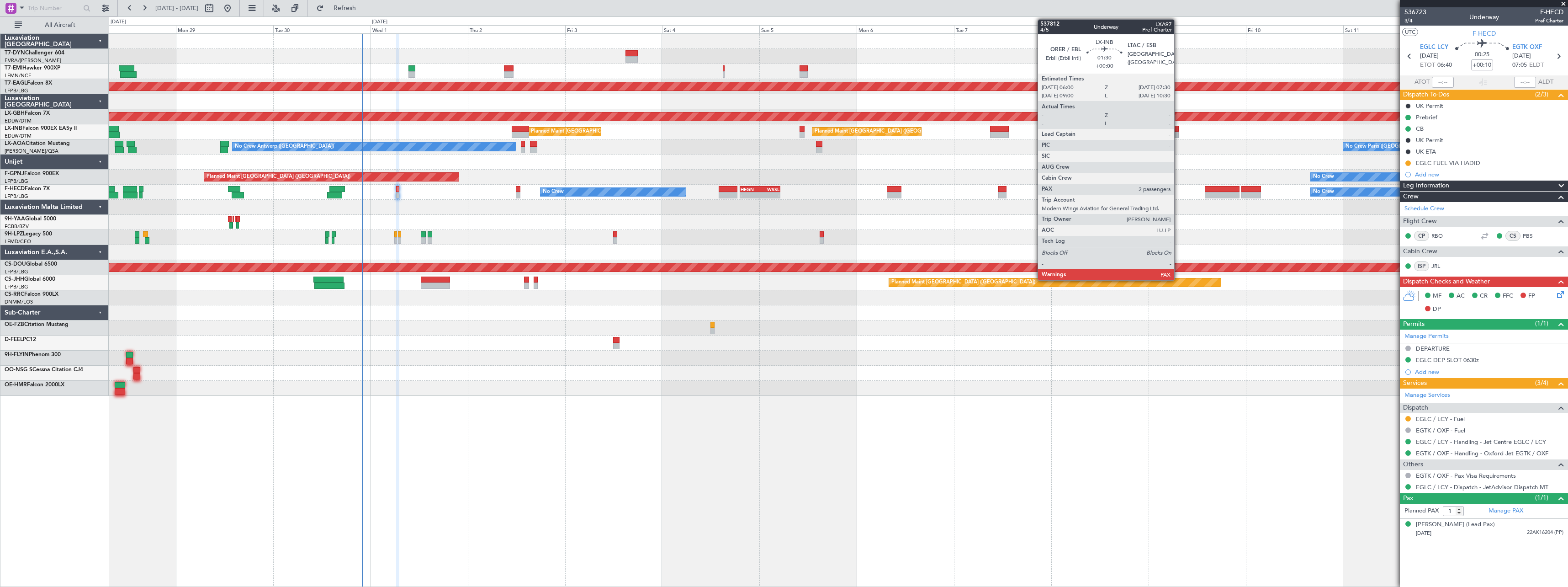
click at [1178, 130] on div at bounding box center [1175, 128] width 7 height 7
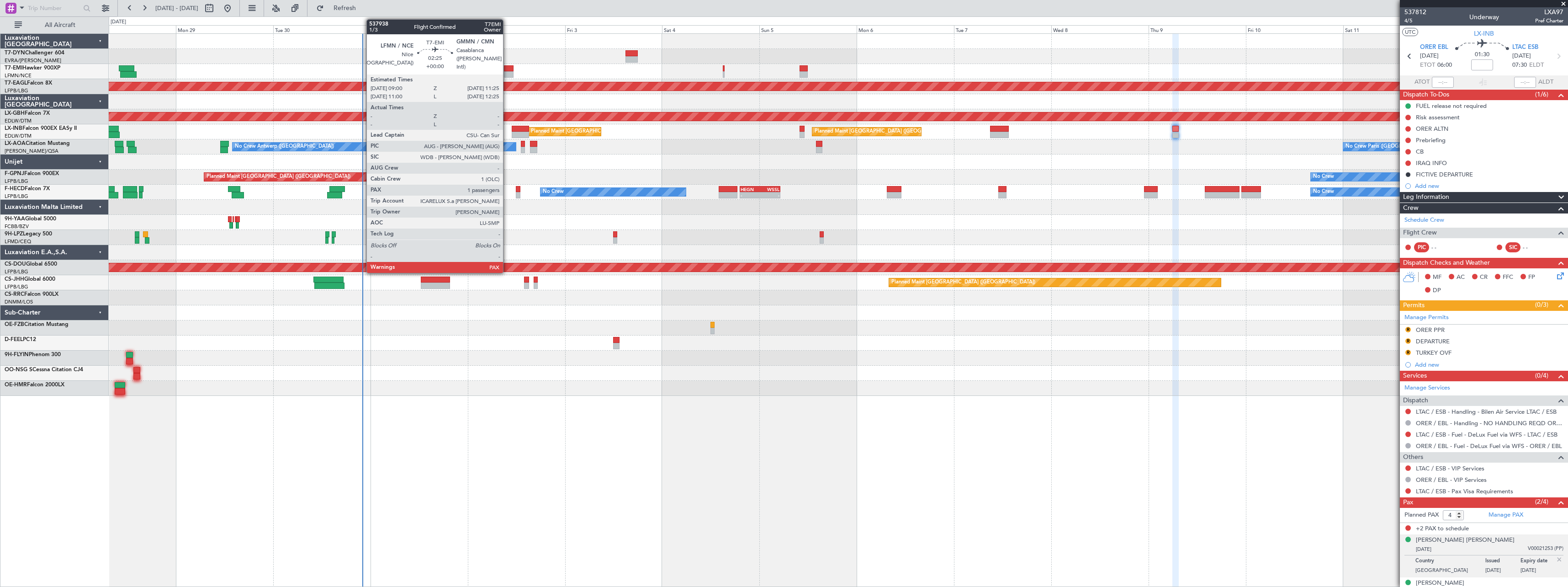
click at [507, 71] on div at bounding box center [509, 68] width 10 height 7
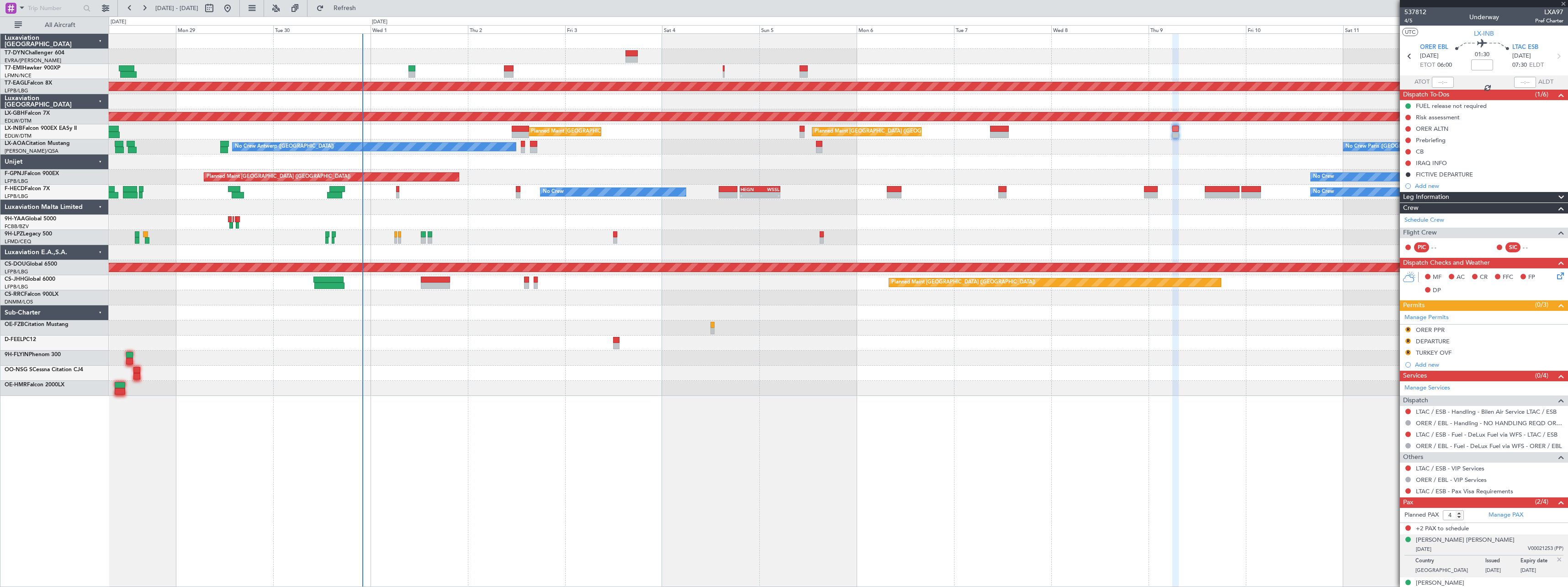
type input "1"
